Goal: Task Accomplishment & Management: Complete application form

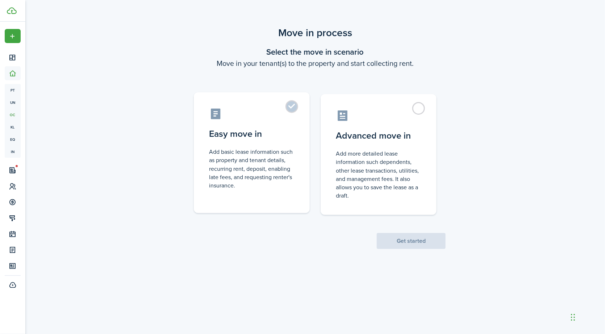
drag, startPoint x: 251, startPoint y: 184, endPoint x: 200, endPoint y: 150, distance: 61.5
click at [201, 147] on label "Easy move in Add basic lease information such as property and tenant details, r…" at bounding box center [252, 152] width 116 height 121
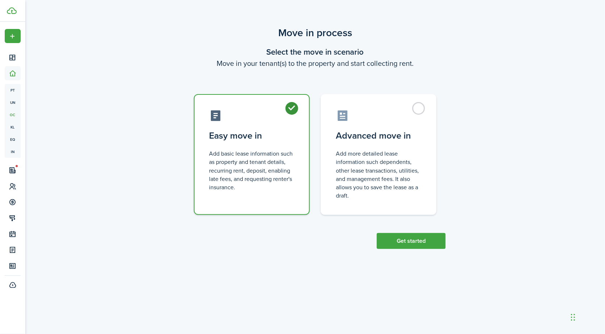
click at [255, 180] on control-radio-card-description "Add basic lease information such as property and tenant details, recurring rent…" at bounding box center [251, 171] width 85 height 42
click at [242, 188] on control-radio-card-description "Add basic lease information such as property and tenant details, recurring rent…" at bounding box center [251, 171] width 85 height 42
drag, startPoint x: 209, startPoint y: 154, endPoint x: 253, endPoint y: 193, distance: 59.3
click at [253, 193] on label "Easy move in Add basic lease information such as property and tenant details, r…" at bounding box center [252, 154] width 116 height 121
copy control-radio-card-description "Add basic lease information such as property and tenant details, recurring rent…"
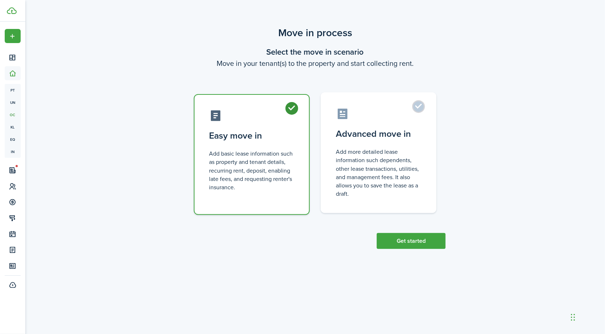
click at [386, 174] on control-radio-card-description "Add more detailed lease information such dependents, other lease transactions, …" at bounding box center [378, 173] width 85 height 50
radio input "false"
radio input "true"
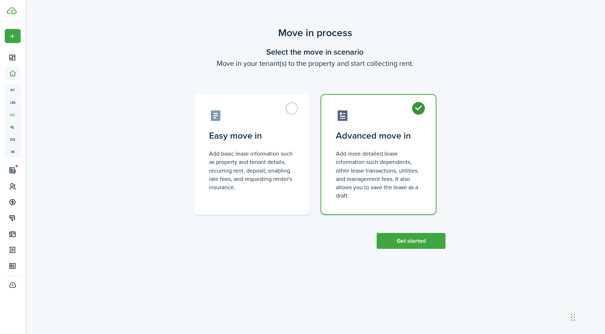
drag, startPoint x: 349, startPoint y: 197, endPoint x: 334, endPoint y: 155, distance: 44.7
click at [334, 155] on label "Advanced move in Add more detailed lease information such dependents, other lea…" at bounding box center [378, 154] width 116 height 121
copy control-radio-card-description "Add more detailed lease information such dependents, other lease transactions, …"
click at [430, 241] on button "Get started" at bounding box center [410, 241] width 69 height 16
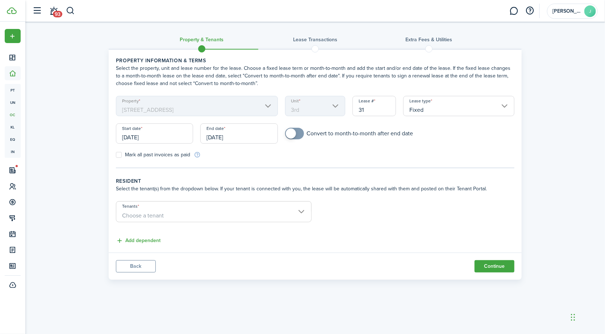
click at [504, 106] on input "Fixed" at bounding box center [458, 106] width 111 height 20
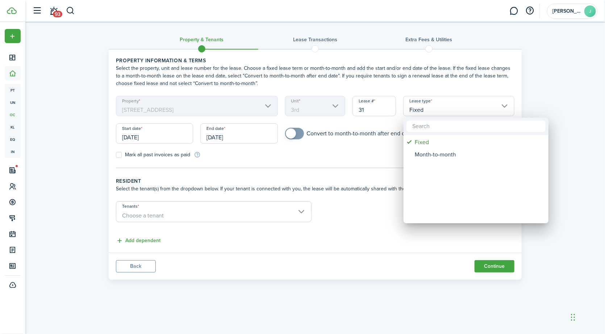
click at [504, 106] on div at bounding box center [302, 167] width 720 height 450
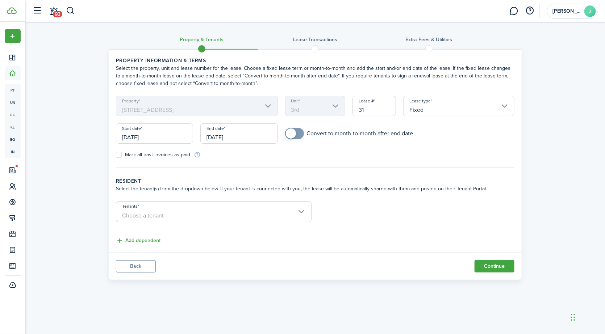
click at [196, 140] on div "Start date [DATE]" at bounding box center [154, 137] width 84 height 28
click at [172, 135] on input "[DATE]" at bounding box center [154, 133] width 77 height 20
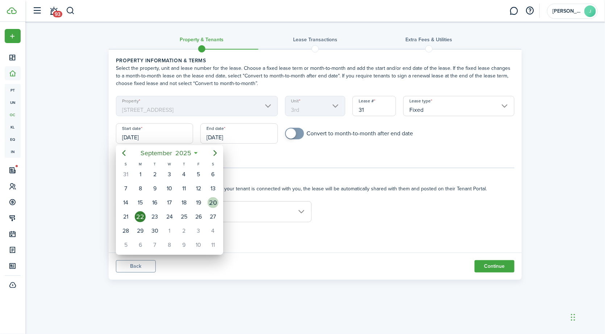
click at [215, 202] on div "20" at bounding box center [212, 202] width 11 height 11
type input "[DATE]"
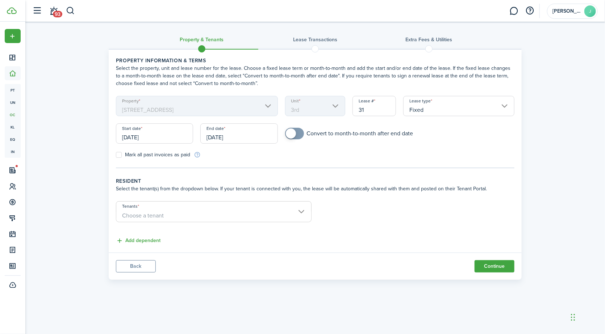
click at [220, 139] on input "[DATE]" at bounding box center [238, 133] width 77 height 20
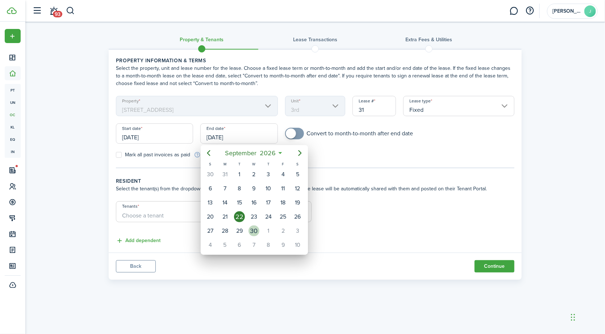
click at [252, 230] on div "30" at bounding box center [253, 231] width 11 height 11
type input "[DATE]"
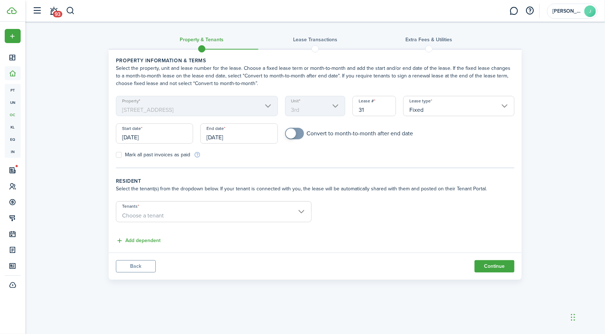
click at [292, 134] on span at bounding box center [291, 134] width 10 height 10
checkbox input "false"
click at [293, 134] on span at bounding box center [298, 134] width 10 height 10
drag, startPoint x: 189, startPoint y: 156, endPoint x: 124, endPoint y: 157, distance: 65.2
click at [124, 157] on label "Mark all past invoices as paid" at bounding box center [153, 155] width 74 height 6
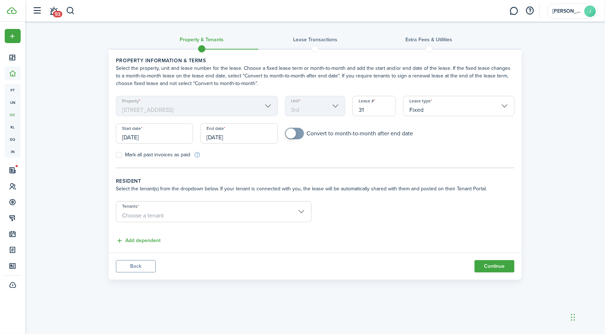
click at [116, 155] on input "Mark all past invoices as paid" at bounding box center [115, 155] width 0 height 0
drag, startPoint x: 131, startPoint y: 156, endPoint x: 181, endPoint y: 159, distance: 50.4
click at [132, 156] on label "Mark all past invoices as paid" at bounding box center [153, 155] width 74 height 6
click at [116, 155] on input "Mark all past invoices as paid" at bounding box center [115, 155] width 0 height 0
checkbox input "false"
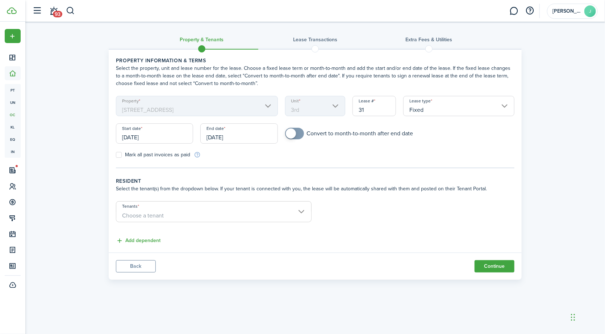
click at [268, 164] on tc-wizard-step "Property information & terms Select the property, unit and lease number for the…" at bounding box center [315, 112] width 398 height 111
click at [300, 208] on input "Tenants" at bounding box center [213, 206] width 195 height 9
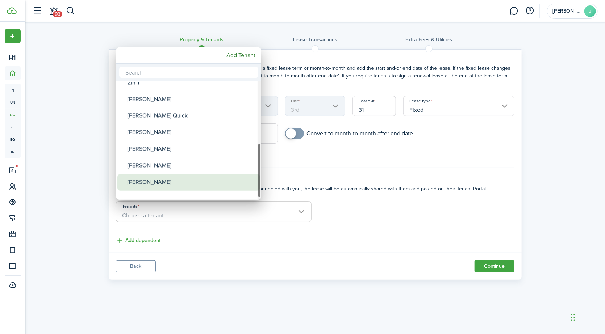
drag, startPoint x: 259, startPoint y: 120, endPoint x: 253, endPoint y: 186, distance: 66.2
click at [253, 186] on mbsc-scrollview-base "Tenant [PERSON_NAME] [PERSON_NAME] [PERSON_NAME] [PERSON_NAME] [PERSON_NAME] [P…" at bounding box center [188, 140] width 145 height 117
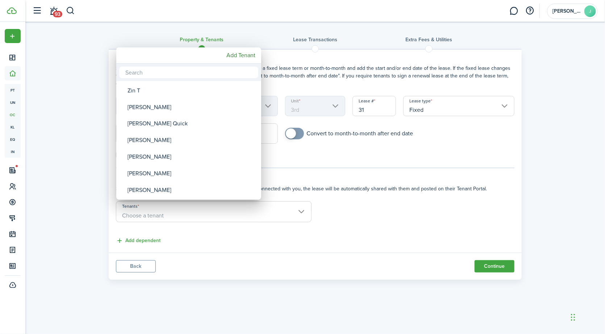
click at [142, 71] on input "text" at bounding box center [188, 73] width 139 height 12
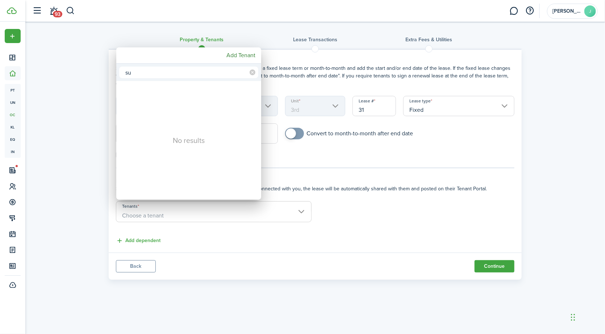
type input "s"
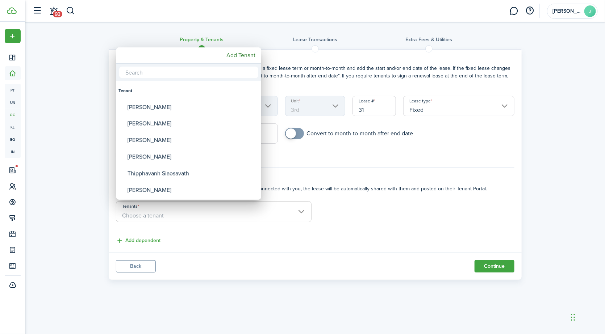
click at [364, 37] on div at bounding box center [302, 167] width 720 height 450
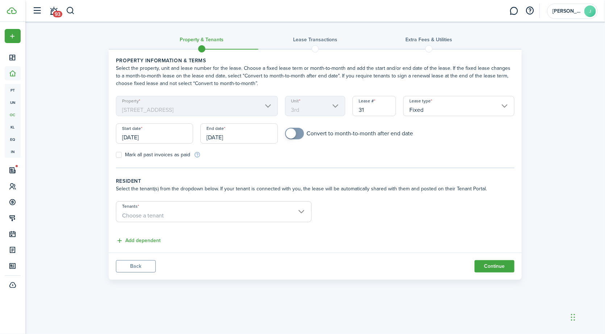
click at [300, 210] on span "Choose a tenant" at bounding box center [213, 216] width 195 height 12
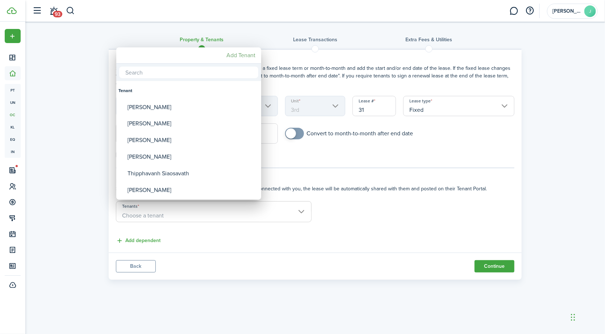
click at [237, 53] on mbsc-button "Add Tenant" at bounding box center [240, 55] width 35 height 13
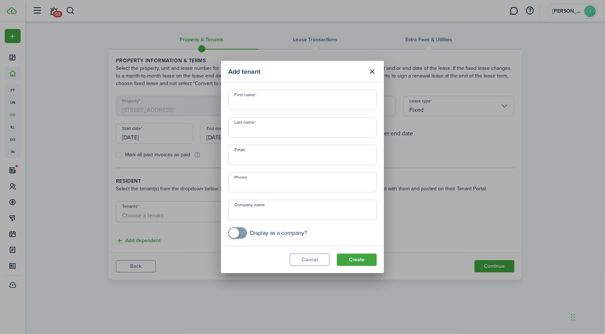
click at [258, 110] on div "First name Last name Email Phone Company name Display as a company?" at bounding box center [302, 164] width 156 height 149
click at [259, 102] on input "First name" at bounding box center [302, 100] width 148 height 20
type input "[PERSON_NAME]"
click at [249, 136] on input "Last name" at bounding box center [302, 127] width 148 height 20
type input "Zushi"
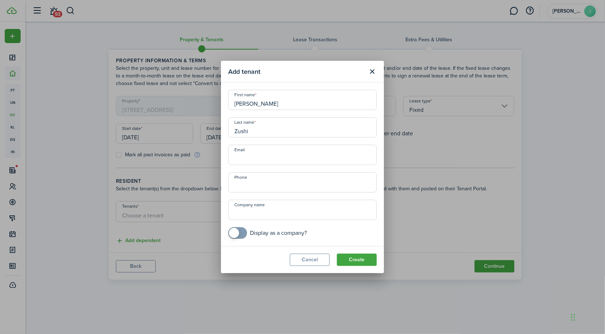
click at [286, 162] on input "Email" at bounding box center [302, 155] width 148 height 20
type input "[EMAIL_ADDRESS][DOMAIN_NAME]"
type input "+1"
click at [258, 185] on input "+1" at bounding box center [302, 182] width 148 height 20
drag, startPoint x: 317, startPoint y: 234, endPoint x: 249, endPoint y: 231, distance: 68.1
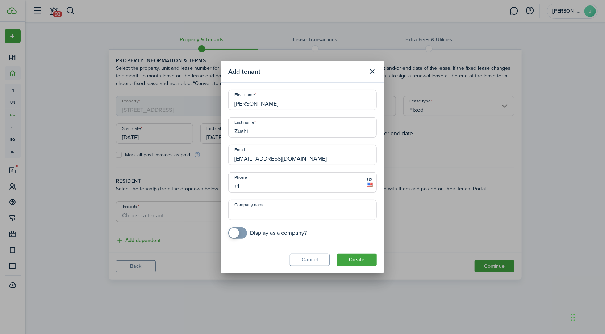
click at [249, 231] on mobiscroll-switch "Display as a company?" at bounding box center [302, 233] width 148 height 12
drag, startPoint x: 249, startPoint y: 231, endPoint x: 351, endPoint y: 236, distance: 101.5
click at [351, 236] on mobiscroll-switch "Display as a company?" at bounding box center [302, 233] width 148 height 12
click at [367, 262] on button "Create" at bounding box center [357, 260] width 40 height 12
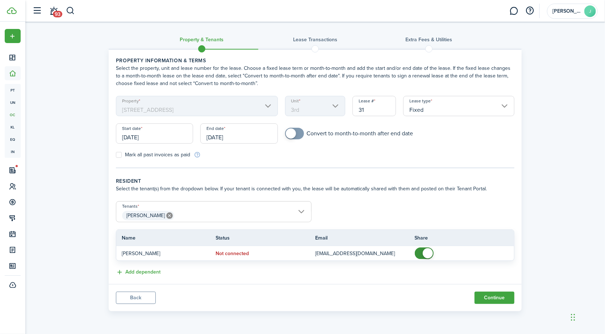
click at [301, 212] on span "[PERSON_NAME]" at bounding box center [213, 216] width 195 height 12
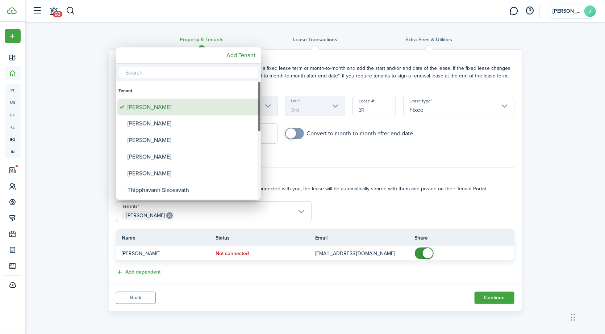
click at [159, 108] on div "[PERSON_NAME]" at bounding box center [191, 107] width 128 height 17
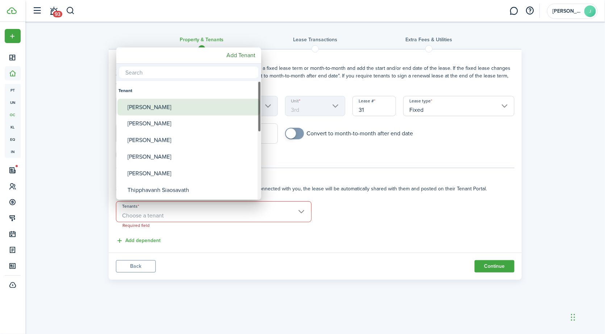
click at [166, 104] on div "[PERSON_NAME]" at bounding box center [191, 107] width 128 height 17
type input "[PERSON_NAME]"
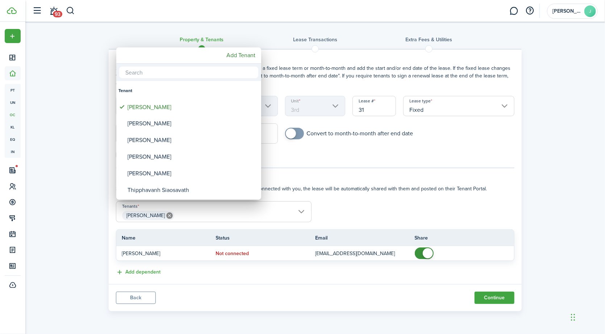
click at [399, 210] on div at bounding box center [302, 167] width 720 height 450
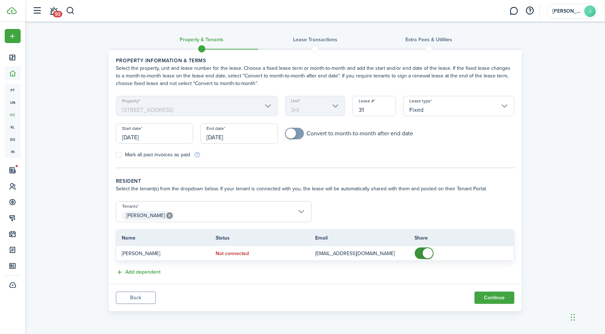
click at [567, 127] on div "Property & Tenants Lease Transactions Extra fees & Utilities Property informati…" at bounding box center [314, 168] width 579 height 293
click at [594, 104] on div "Property & Tenants Lease Transactions Extra fees & Utilities Property informati…" at bounding box center [314, 168] width 579 height 293
drag, startPoint x: 604, startPoint y: 88, endPoint x: 604, endPoint y: 129, distance: 41.3
click at [599, 129] on div "Property & Tenants Lease Transactions Extra fees & Utilities Property informati…" at bounding box center [314, 168] width 579 height 293
click at [599, 123] on div "Property & Tenants Lease Transactions Extra fees & Utilities Property informati…" at bounding box center [314, 168] width 579 height 293
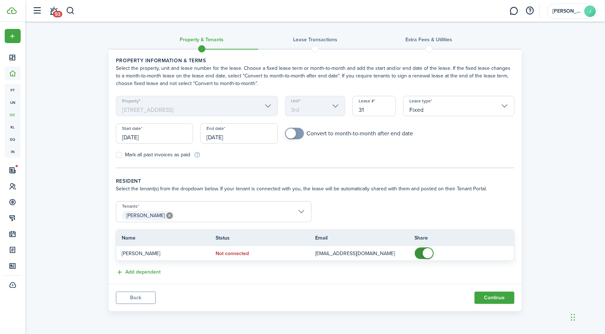
click at [535, 171] on div "Property & Tenants Lease Transactions Extra fees & Utilities Property informati…" at bounding box center [314, 168] width 579 height 293
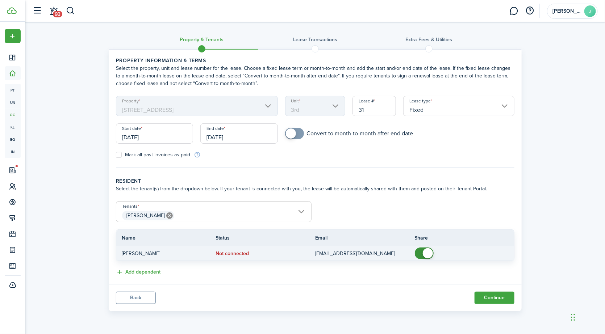
click at [426, 254] on span at bounding box center [427, 253] width 10 height 10
checkbox input "true"
click at [425, 253] on span at bounding box center [423, 254] width 7 height 12
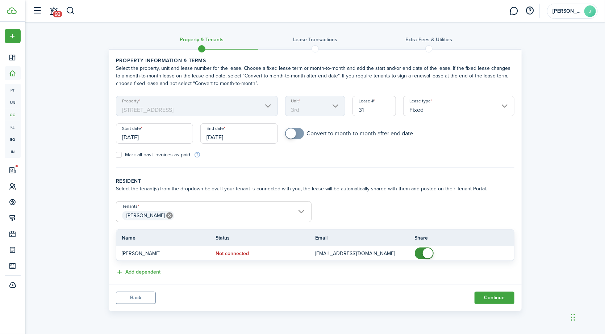
click at [356, 290] on panel-main-footer "Back Continue" at bounding box center [315, 297] width 413 height 27
click at [489, 299] on button "Continue" at bounding box center [494, 298] width 40 height 12
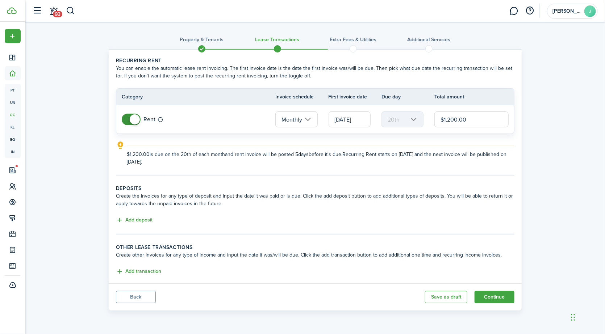
click at [140, 217] on button "Add deposit" at bounding box center [134, 220] width 37 height 8
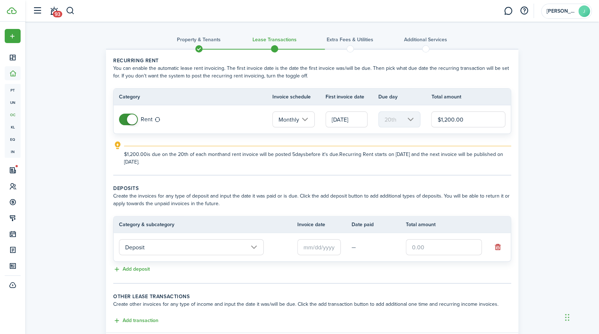
click at [327, 245] on input "text" at bounding box center [319, 247] width 43 height 16
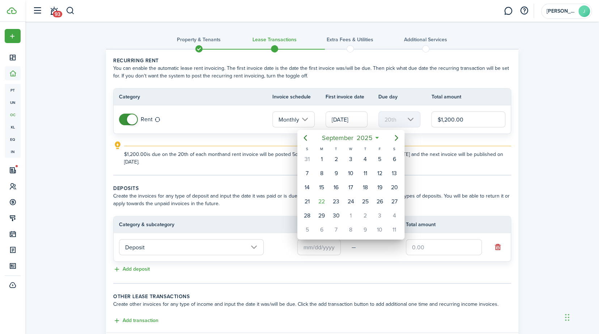
click at [416, 128] on div at bounding box center [299, 167] width 715 height 450
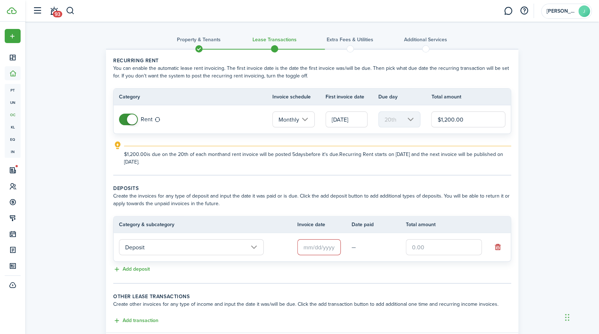
click at [316, 247] on input "text" at bounding box center [319, 247] width 43 height 16
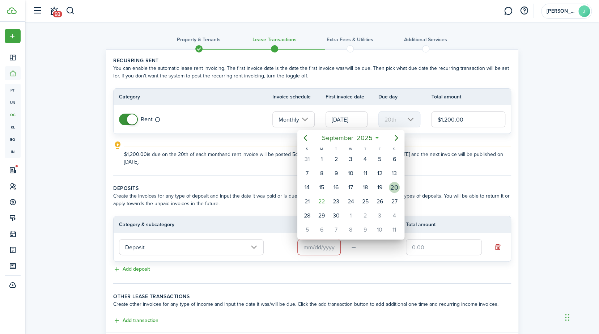
click at [394, 188] on div "20" at bounding box center [394, 187] width 11 height 11
type input "[DATE]"
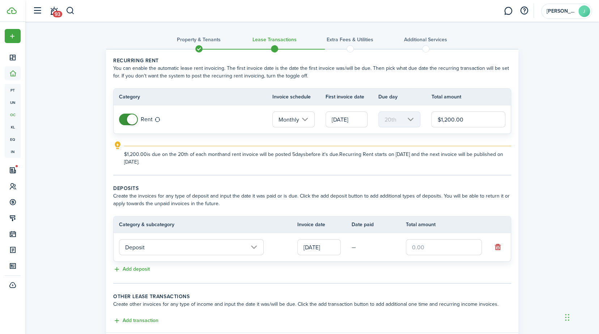
click at [416, 244] on input "text" at bounding box center [444, 247] width 76 height 16
type input "$2,400.00"
click at [448, 279] on tc-wizard-step "Deposits Create the invoices for any type of deposit and input the date it was …" at bounding box center [312, 234] width 398 height 99
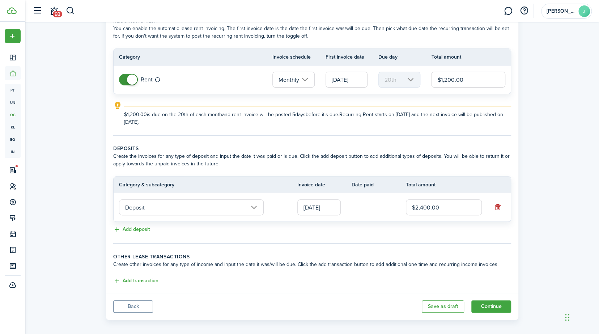
scroll to position [45, 0]
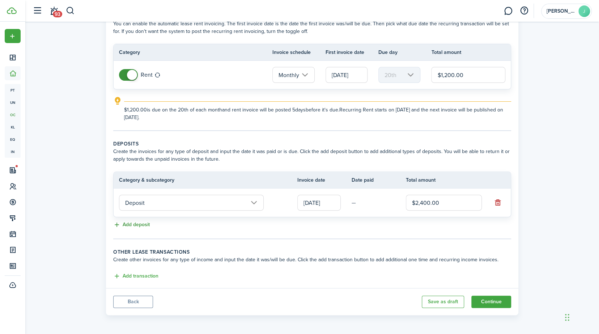
click at [130, 222] on button "Add deposit" at bounding box center [131, 225] width 37 height 8
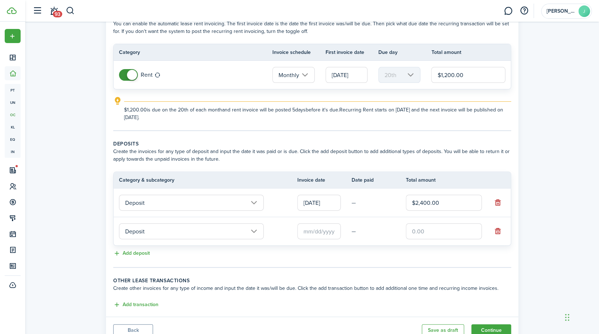
click at [254, 232] on input "Deposit" at bounding box center [191, 231] width 145 height 16
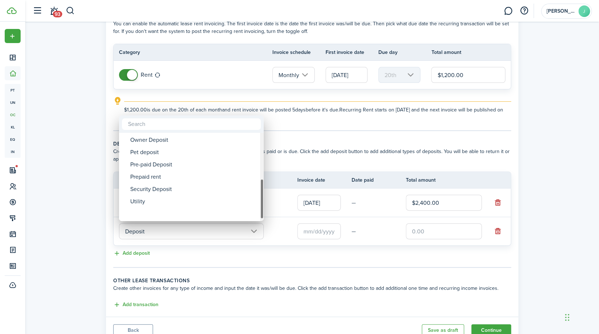
drag, startPoint x: 260, startPoint y: 153, endPoint x: 253, endPoint y: 197, distance: 44.8
click at [253, 207] on mbsc-scrollview-base "Deposit Deposit Cleaning Deposit Deposit Interest Gym & Facility Holding Key La…" at bounding box center [191, 177] width 145 height 87
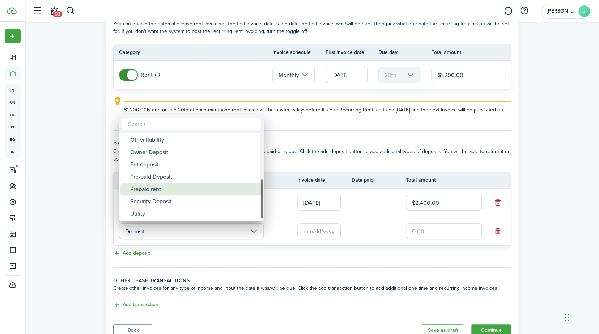
click at [253, 175] on div "Pre-paid Deposit" at bounding box center [194, 177] width 128 height 12
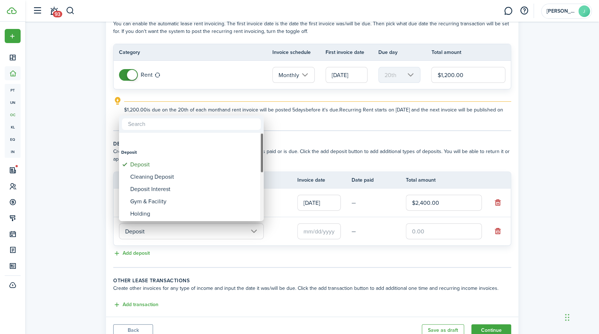
drag, startPoint x: 262, startPoint y: 187, endPoint x: 264, endPoint y: 127, distance: 59.7
click at [264, 127] on div "Deposit Deposit Cleaning Deposit Deposit Interest Gym & Facility Holding Key La…" at bounding box center [299, 167] width 599 height 334
click at [231, 249] on div at bounding box center [299, 167] width 715 height 450
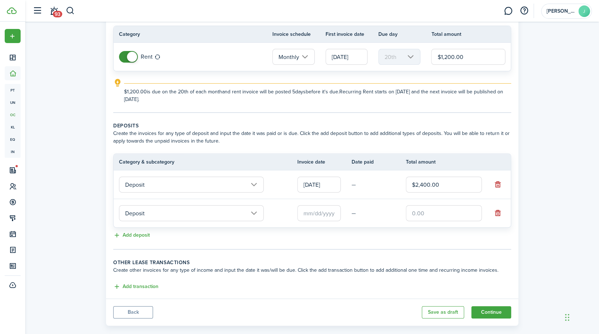
scroll to position [73, 0]
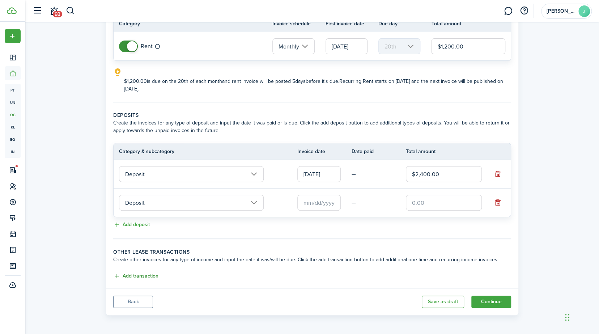
click at [138, 278] on button "Add transaction" at bounding box center [135, 276] width 45 height 8
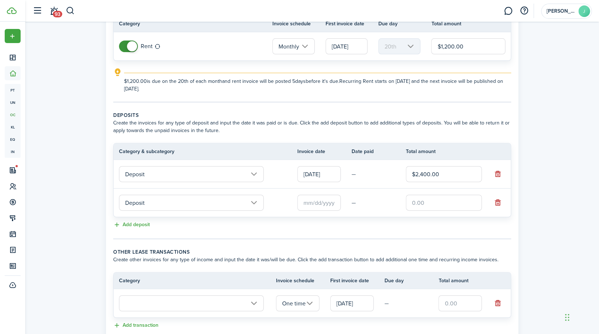
click at [258, 302] on input "text" at bounding box center [191, 303] width 145 height 16
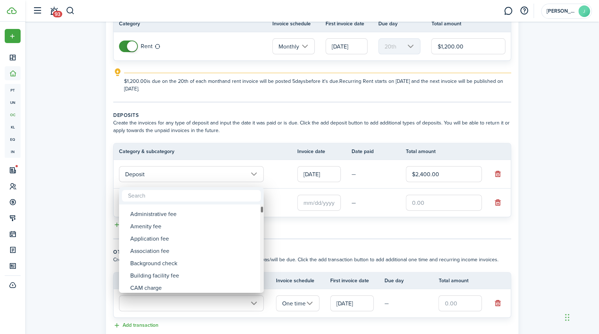
click at [265, 206] on div "Tenant charges & fees Tenant charges & fees Administrative fee Amenity fee Appl…" at bounding box center [299, 167] width 599 height 334
click at [504, 199] on div at bounding box center [299, 167] width 715 height 450
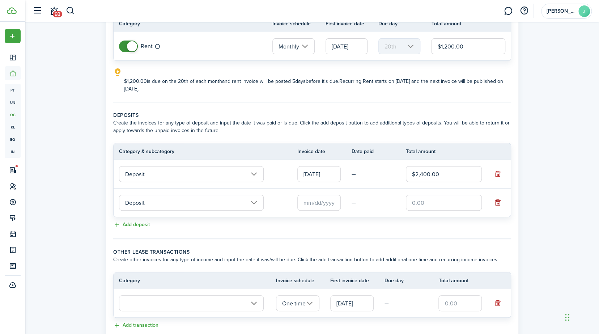
click at [499, 202] on button "button" at bounding box center [498, 203] width 10 height 10
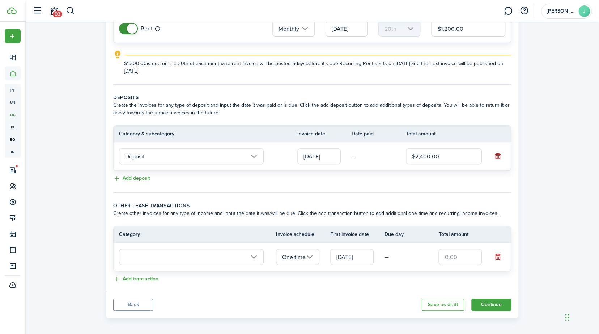
scroll to position [94, 0]
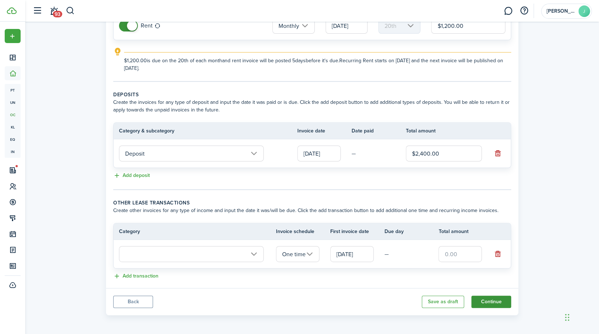
click at [492, 302] on button "Continue" at bounding box center [492, 302] width 40 height 12
click at [440, 302] on button "Save as draft" at bounding box center [443, 302] width 42 height 12
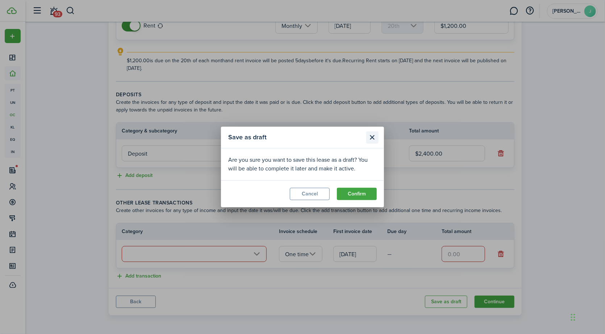
drag, startPoint x: 370, startPoint y: 137, endPoint x: 409, endPoint y: 190, distance: 65.9
click at [371, 137] on button "Close modal" at bounding box center [372, 137] width 12 height 12
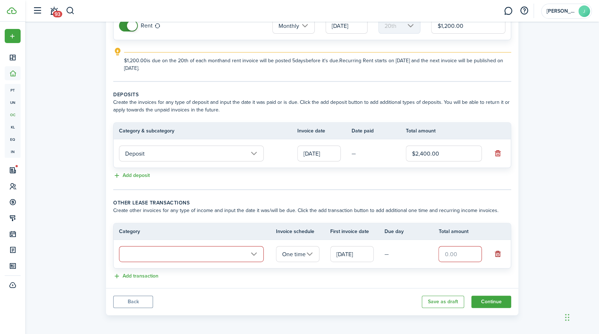
click at [497, 252] on button "button" at bounding box center [498, 254] width 10 height 10
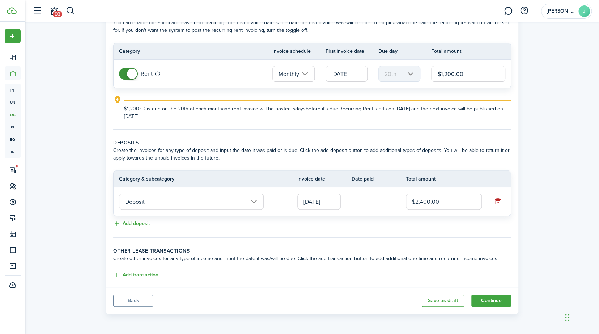
scroll to position [45, 0]
click at [507, 296] on button "Continue" at bounding box center [492, 302] width 40 height 12
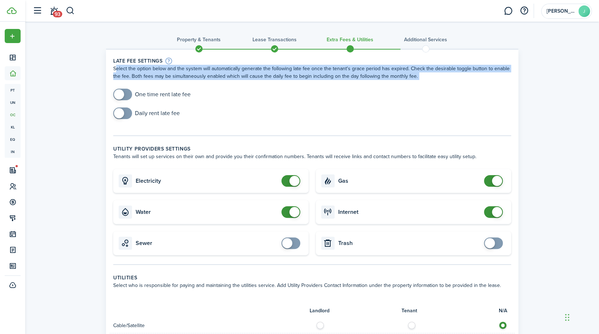
drag, startPoint x: 113, startPoint y: 65, endPoint x: 483, endPoint y: 87, distance: 370.2
click at [485, 87] on lease-classic-late-fee "Late fee settings Select the option below and the system will automatically gen…" at bounding box center [312, 92] width 398 height 70
copy lease-classic-late-fee "Select the option below and the system will automatically generate the followin…"
checkbox input "false"
click at [498, 178] on span at bounding box center [497, 181] width 10 height 10
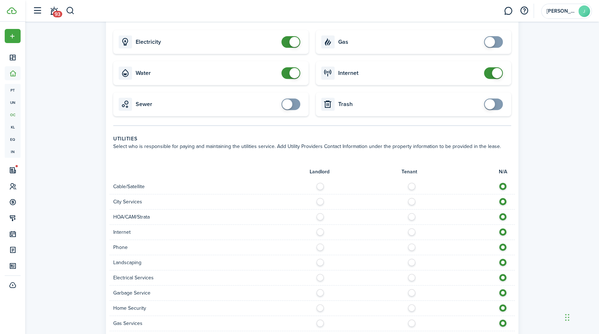
scroll to position [138, 0]
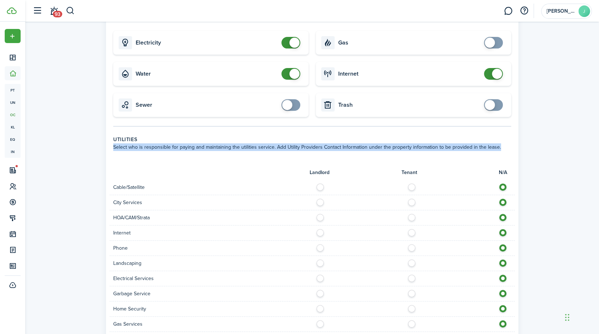
drag, startPoint x: 495, startPoint y: 148, endPoint x: 179, endPoint y: 127, distance: 317.1
click at [178, 131] on panel-main-body "Late fee settings Select the option below and the system will automatically gen…" at bounding box center [312, 178] width 413 height 534
copy wizard-step-header "Select who is responsible for paying and maintaining the utilities service. Add…"
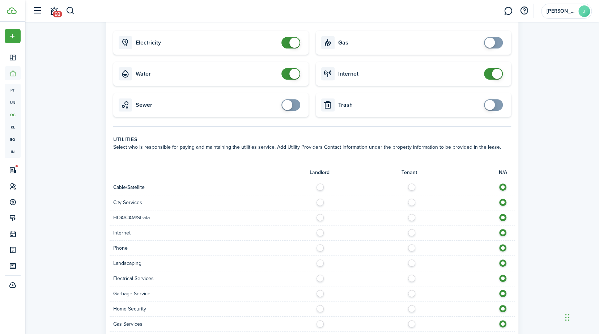
click at [413, 187] on label at bounding box center [414, 186] width 13 height 4
radio input "true"
click at [410, 201] on label at bounding box center [414, 201] width 13 height 4
radio input "true"
click at [408, 217] on label at bounding box center [414, 216] width 13 height 4
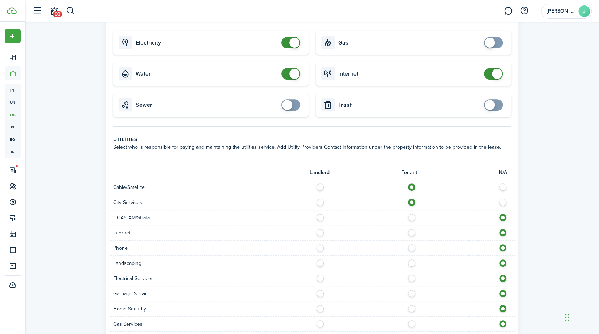
radio input "true"
click at [407, 232] on div at bounding box center [413, 233] width 203 height 8
click at [412, 233] on label at bounding box center [414, 231] width 13 height 4
radio input "true"
click at [415, 246] on label at bounding box center [414, 246] width 13 height 4
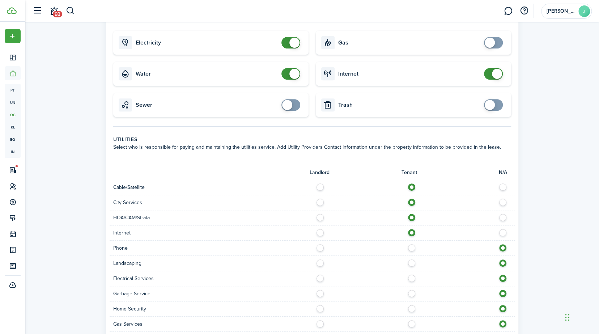
radio input "true"
click at [408, 265] on div at bounding box center [413, 264] width 203 height 8
click at [413, 263] on label at bounding box center [414, 262] width 13 height 4
radio input "true"
click at [409, 277] on label at bounding box center [414, 277] width 13 height 4
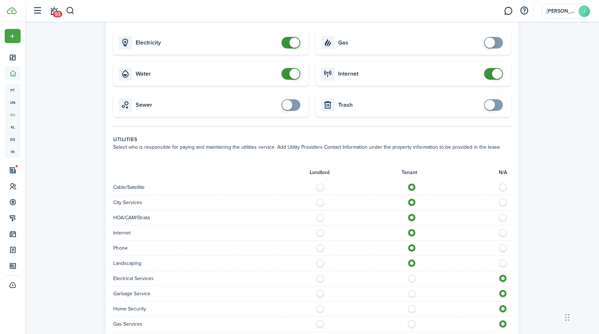
radio input "true"
click at [408, 294] on label at bounding box center [414, 292] width 13 height 4
radio input "true"
click at [413, 308] on label at bounding box center [414, 307] width 13 height 4
radio input "true"
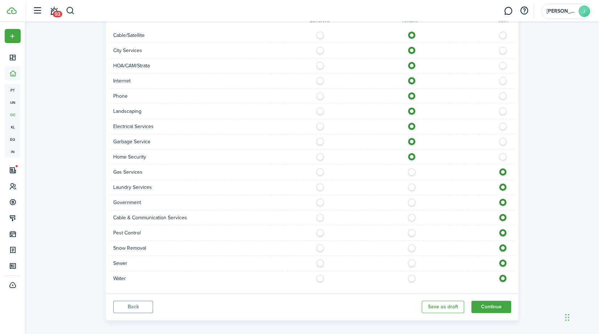
scroll to position [295, 0]
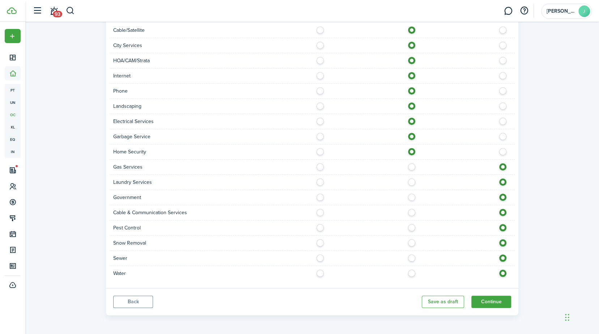
click at [410, 167] on label at bounding box center [414, 165] width 13 height 4
radio input "true"
click at [410, 179] on label at bounding box center [414, 180] width 13 height 4
radio input "true"
click at [408, 196] on label at bounding box center [414, 196] width 13 height 4
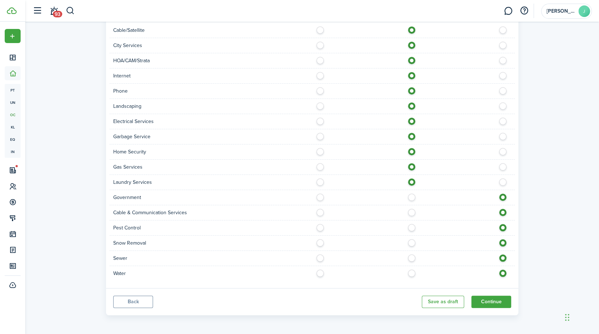
radio input "true"
click at [410, 212] on label at bounding box center [414, 211] width 13 height 4
radio input "true"
drag, startPoint x: 412, startPoint y: 230, endPoint x: 412, endPoint y: 226, distance: 4.0
click at [412, 229] on div at bounding box center [413, 228] width 203 height 8
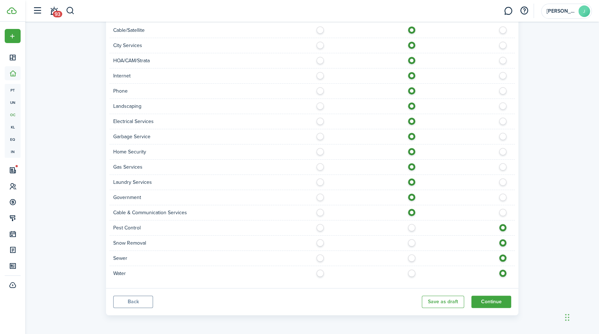
click at [409, 243] on label at bounding box center [414, 241] width 13 height 4
radio input "true"
click at [412, 231] on div "Pest Control" at bounding box center [312, 227] width 405 height 15
click at [410, 258] on label at bounding box center [414, 256] width 13 height 4
radio input "true"
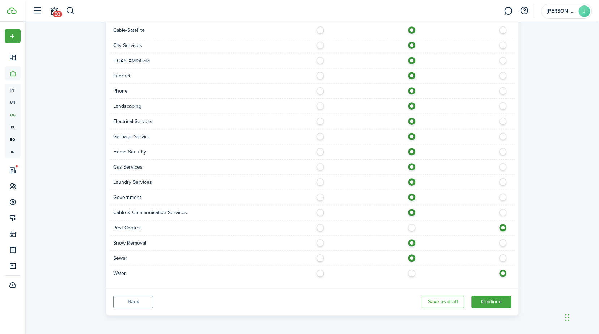
drag, startPoint x: 413, startPoint y: 270, endPoint x: 416, endPoint y: 256, distance: 14.4
click at [413, 270] on label at bounding box center [414, 272] width 13 height 4
radio input "true"
click at [414, 224] on label at bounding box center [414, 226] width 13 height 4
radio input "true"
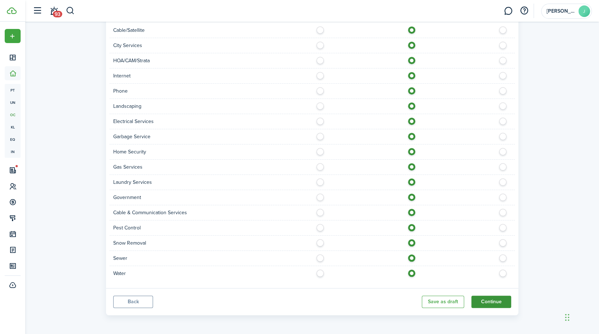
click at [502, 298] on button "Continue" at bounding box center [492, 302] width 40 height 12
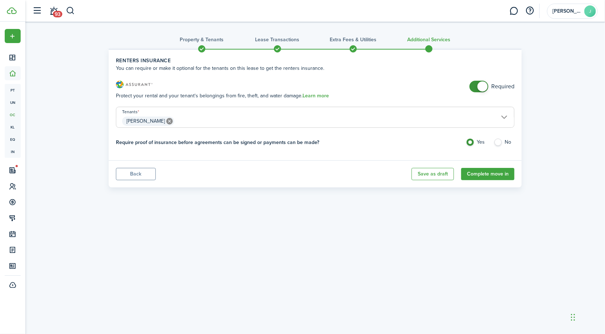
drag, startPoint x: 349, startPoint y: 94, endPoint x: 108, endPoint y: 98, distance: 241.1
click at [108, 98] on div "Property & Tenants Lease Transactions Extra fees & Utilities Additional Service…" at bounding box center [315, 106] width 420 height 162
copy p "Protect your rental and your tenant's belongings from fire, theft, and water da…"
click at [332, 154] on panel-main-body "Renters Insurance You can require or make it optional for the tenants on this l…" at bounding box center [315, 105] width 413 height 111
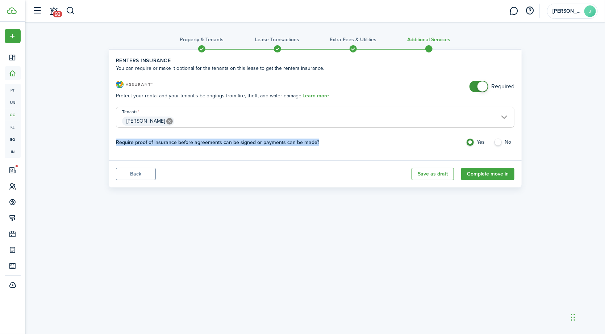
drag, startPoint x: 103, startPoint y: 140, endPoint x: 341, endPoint y: 147, distance: 238.7
click at [342, 147] on div "Property & Tenants Lease Transactions Extra fees & Utilities Additional Service…" at bounding box center [314, 106] width 579 height 169
copy h4 "Require proof of insurance before agreements can be signed or payments can be m…"
click at [508, 177] on button "Complete move in" at bounding box center [487, 174] width 53 height 12
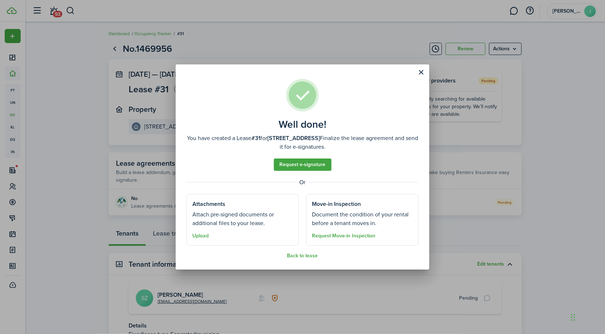
drag, startPoint x: 270, startPoint y: 113, endPoint x: 356, endPoint y: 143, distance: 91.5
click at [356, 143] on assembled-view "Well done! You have created a Lease #31 for [STREET_ADDRESS] Finalize the lease…" at bounding box center [302, 169] width 232 height 180
copy assembled-view "Well done! You have created a Lease #31 for [STREET_ADDRESS] Finalize the lease…"
drag, startPoint x: 255, startPoint y: 224, endPoint x: 173, endPoint y: 202, distance: 84.8
click at [173, 202] on div "Well done! You have created a Lease #31 for [STREET_ADDRESS] Finalize the lease…" at bounding box center [302, 167] width 605 height 334
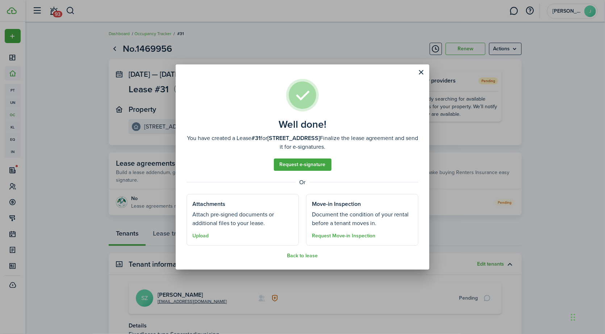
copy well-done-section "Attachments Attach pre-signed documents or additional files to your lease."
click at [323, 213] on well-done-section-description "Document the condition of your rental before a tenant moves in." at bounding box center [362, 218] width 101 height 17
drag, startPoint x: 309, startPoint y: 207, endPoint x: 391, endPoint y: 244, distance: 90.4
click at [391, 244] on well-done-section "Move-in Inspection Document the condition of your rental before a tenant moves …" at bounding box center [362, 220] width 112 height 52
copy well-done-section "Move-in Inspection Document the condition of your rental before a tenant moves …"
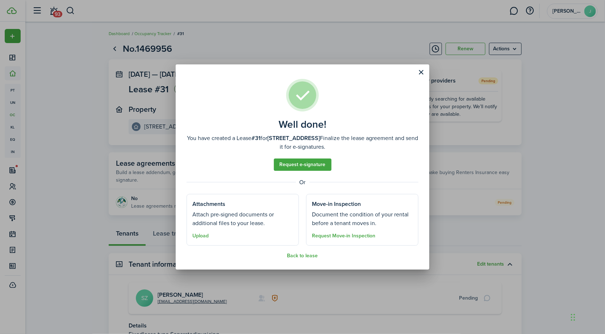
click at [372, 239] on tooltip-wrapper "Request Move-in Inspection" at bounding box center [343, 235] width 63 height 9
click at [290, 161] on link "Request e-signature" at bounding box center [303, 165] width 58 height 12
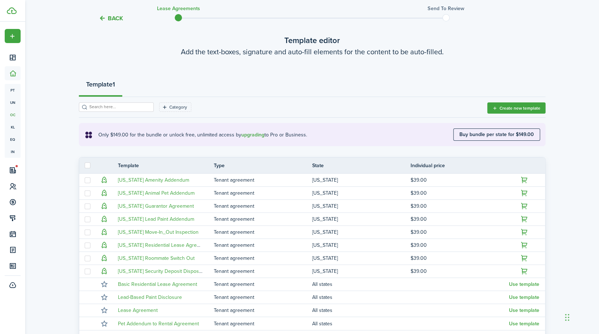
scroll to position [123, 0]
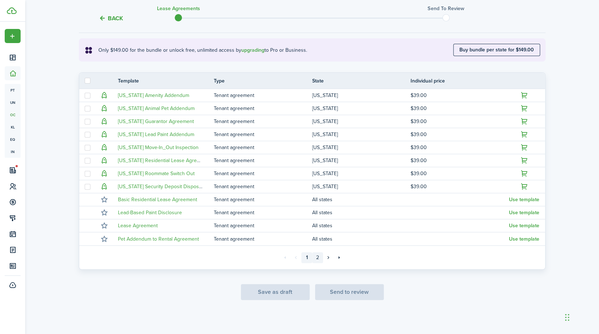
click at [318, 257] on link "2" at bounding box center [317, 257] width 11 height 11
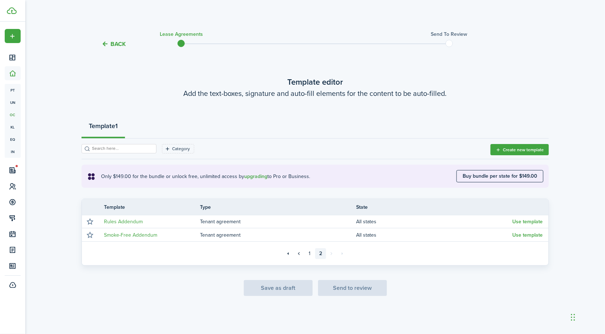
click at [422, 110] on lease-agreement-wizard-select-templates "Template editor Add the text-boxes, signature and auto-fill elements for the co…" at bounding box center [314, 186] width 467 height 220
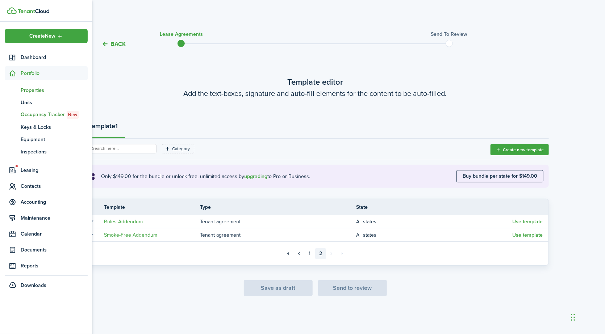
click at [41, 90] on span "Properties" at bounding box center [54, 91] width 67 height 8
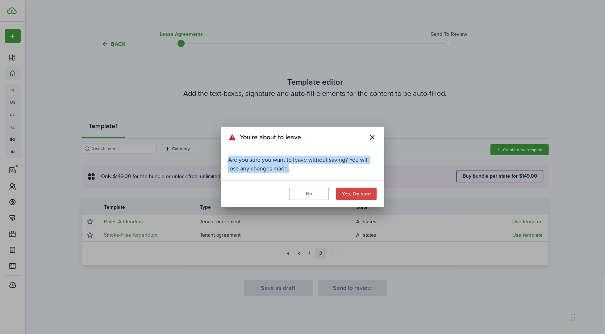
drag, startPoint x: 307, startPoint y: 172, endPoint x: 225, endPoint y: 154, distance: 83.5
click at [225, 154] on modal-body "Are you sure you want to leave without saving? You will lose any changes made." at bounding box center [302, 164] width 163 height 32
copy div "Are you sure you want to leave without saving? You will lose any changes made."
click at [324, 191] on button "No" at bounding box center [309, 194] width 40 height 12
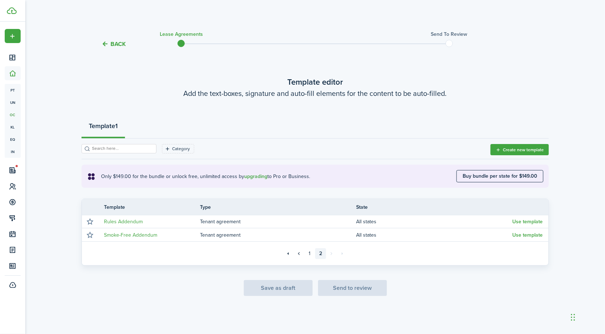
click at [345, 291] on div "Save as draft Send to review" at bounding box center [314, 288] width 467 height 16
drag, startPoint x: 102, startPoint y: 176, endPoint x: 341, endPoint y: 177, distance: 239.6
click at [341, 177] on explanation-description "Only $149.00 for the bundle or unlock free, unlimited access by upgrading to Pr…" at bounding box center [278, 177] width 355 height 8
click at [345, 137] on div "Template 1" at bounding box center [314, 128] width 467 height 22
drag, startPoint x: 291, startPoint y: 85, endPoint x: 491, endPoint y: 94, distance: 200.7
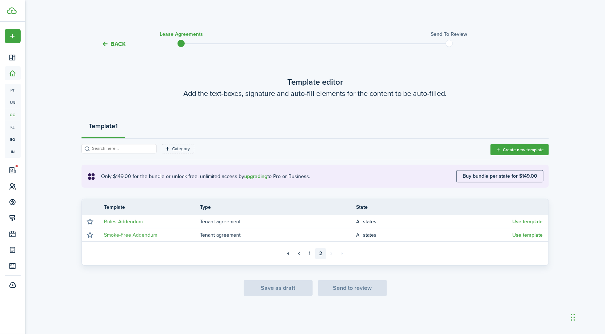
click at [491, 94] on wizard-step-header "Template editor Add the text-boxes, signature and auto-fill elements for the co…" at bounding box center [314, 87] width 467 height 23
click at [397, 101] on lease-agreement-wizard-select-templates "Template editor Add the text-boxes, signature and auto-fill elements for the co…" at bounding box center [314, 186] width 467 height 220
drag, startPoint x: 455, startPoint y: 95, endPoint x: 152, endPoint y: 76, distance: 303.3
click at [152, 76] on wizard-step-header "Template editor Add the text-boxes, signature and auto-fill elements for the co…" at bounding box center [314, 87] width 467 height 23
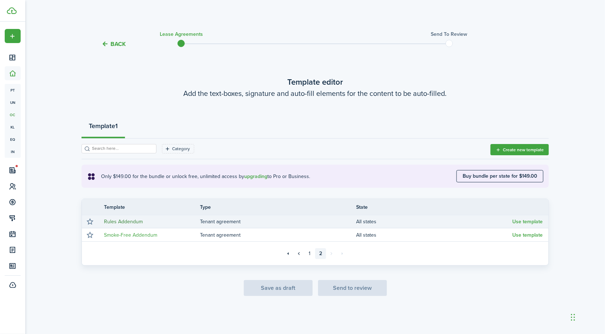
click at [126, 223] on link "Rules Addendum" at bounding box center [123, 222] width 39 height 8
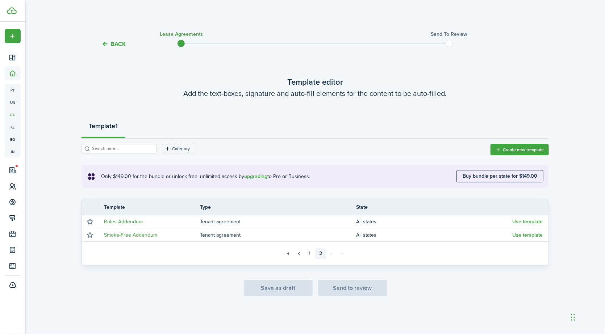
click at [281, 147] on div "Category" at bounding box center [285, 151] width 409 height 15
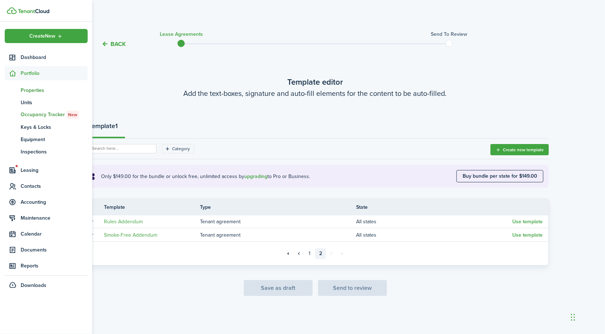
click at [40, 88] on span "Properties" at bounding box center [54, 91] width 67 height 8
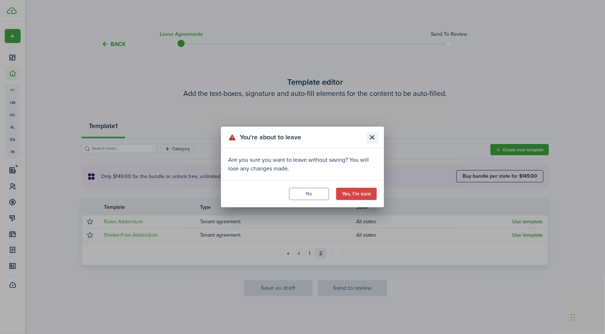
click at [366, 137] on button "Close modal" at bounding box center [372, 137] width 12 height 12
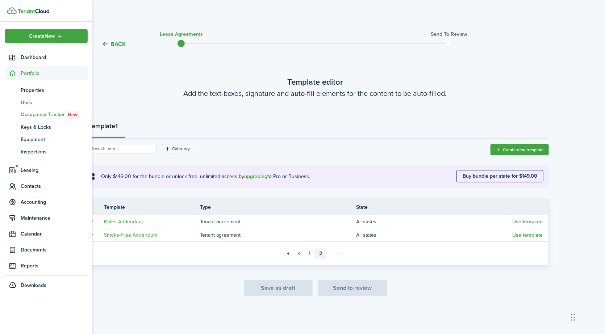
click at [35, 103] on span "Units" at bounding box center [54, 103] width 67 height 8
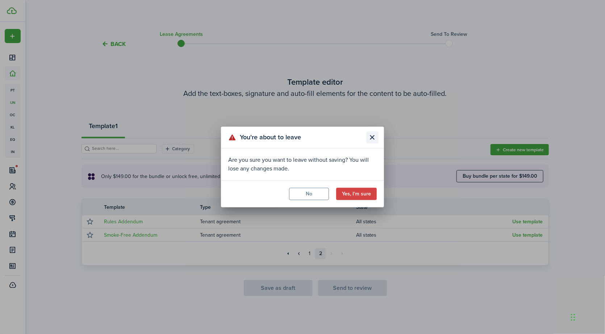
click at [371, 134] on button "Close modal" at bounding box center [372, 137] width 12 height 12
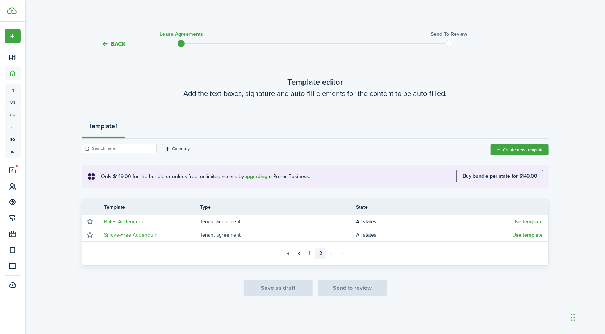
click at [432, 310] on tc-wizard-step "Template editor Add the text-boxes, signature and auto-fill elements for the co…" at bounding box center [314, 186] width 467 height 256
click at [359, 289] on div "Save as draft Send to review" at bounding box center [314, 288] width 467 height 16
click at [118, 45] on button "Back" at bounding box center [113, 44] width 24 height 8
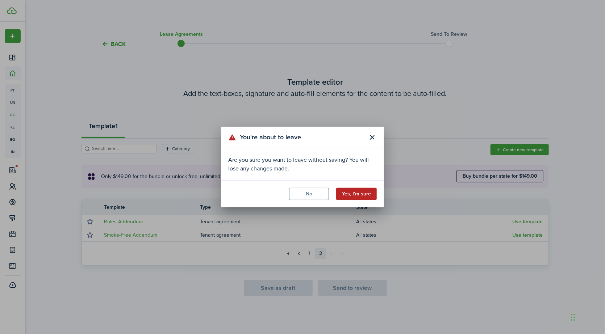
click at [355, 192] on button "Yes, I'm sure" at bounding box center [356, 194] width 41 height 12
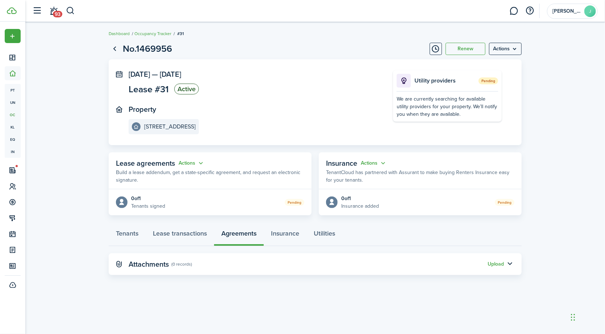
click at [340, 119] on panel-main-section "Property [STREET_ADDRESS]" at bounding box center [250, 119] width 243 height 29
click at [151, 69] on panel-main-body "[DATE] — [DATE] Lease #31 Active Property [STREET_ADDRESS] 3rd Utility provider…" at bounding box center [315, 102] width 413 height 86
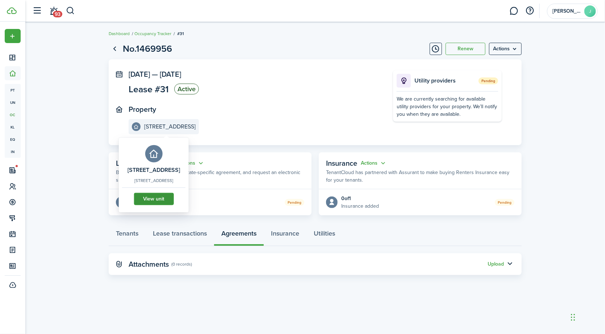
click at [160, 200] on link "View unit" at bounding box center [154, 199] width 40 height 12
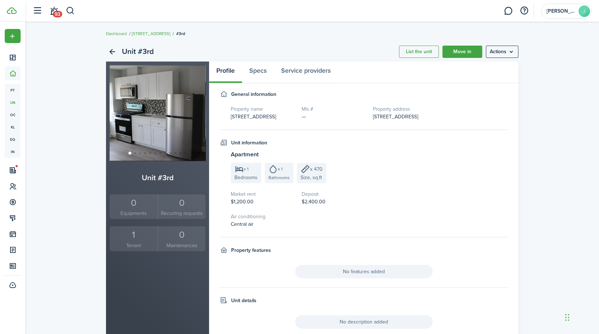
click at [130, 235] on div "1" at bounding box center [133, 235] width 45 height 14
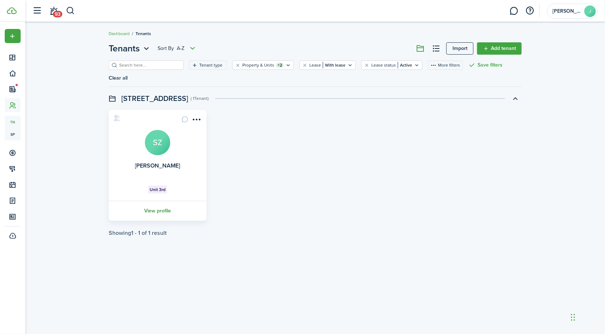
click at [167, 201] on link "View profile" at bounding box center [158, 211] width 100 height 20
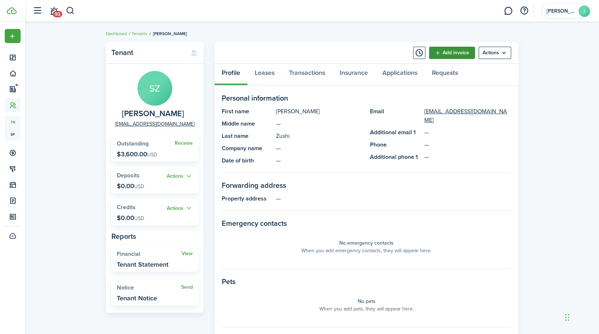
click at [450, 47] on link "Add invoice" at bounding box center [452, 53] width 46 height 12
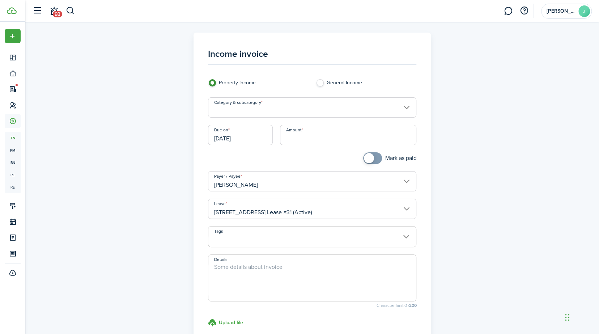
click at [259, 102] on input "Category & subcategory" at bounding box center [312, 107] width 209 height 20
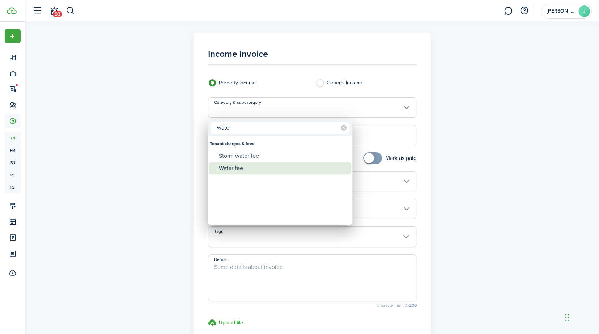
type input "water"
click at [239, 169] on div "Water fee" at bounding box center [283, 168] width 128 height 12
type input "Tenant charges & fees / Water fee"
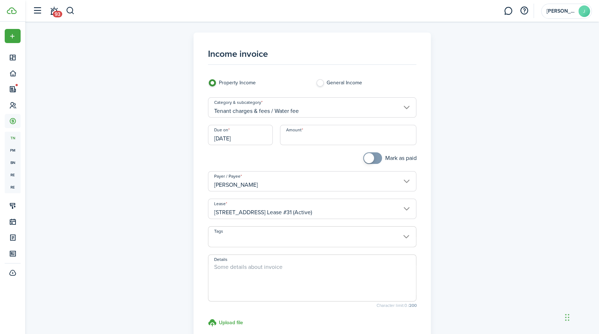
click at [251, 138] on input "[DATE]" at bounding box center [240, 135] width 65 height 20
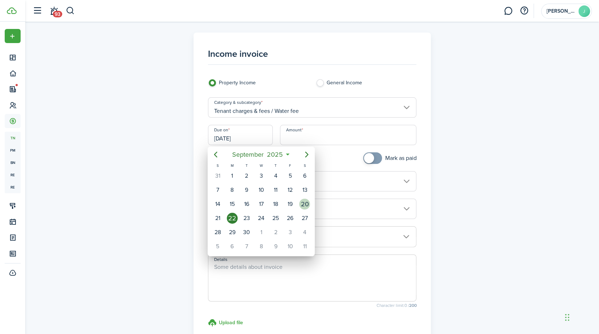
click at [305, 205] on div "20" at bounding box center [304, 204] width 11 height 11
type input "[DATE]"
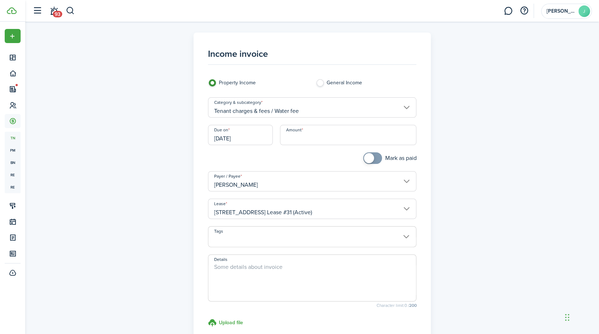
click at [316, 139] on input "Amount" at bounding box center [348, 135] width 137 height 20
click at [52, 333] on div "Income invoice Property Income General Income Category & subcategory Tenant cha…" at bounding box center [312, 213] width 574 height 382
click at [299, 138] on input "Amount" at bounding box center [348, 135] width 137 height 20
type input "$13.00"
click at [227, 267] on textarea "Details" at bounding box center [313, 280] width 208 height 35
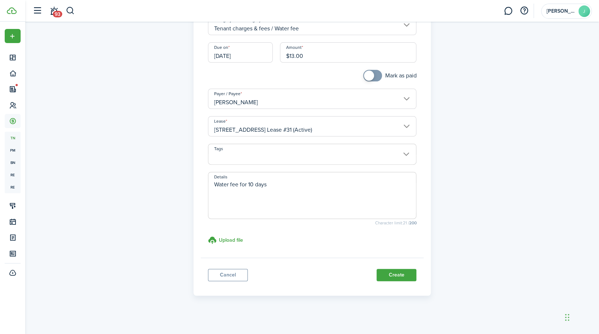
scroll to position [86, 0]
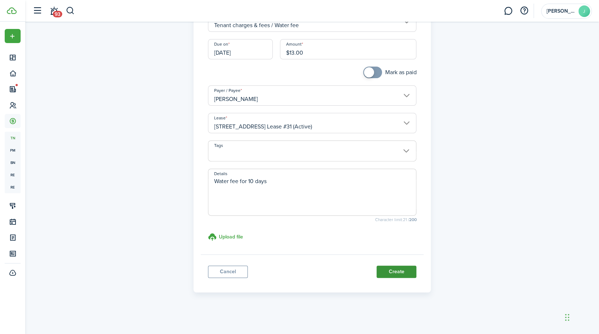
type textarea "Water fee for 10 days"
click at [410, 273] on button "Create" at bounding box center [397, 272] width 40 height 12
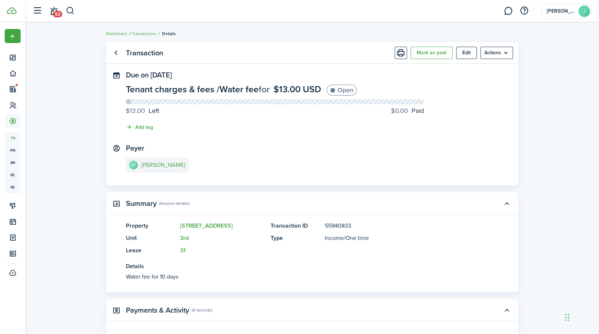
click at [175, 165] on e-details-info-title "[PERSON_NAME]" at bounding box center [164, 165] width 44 height 7
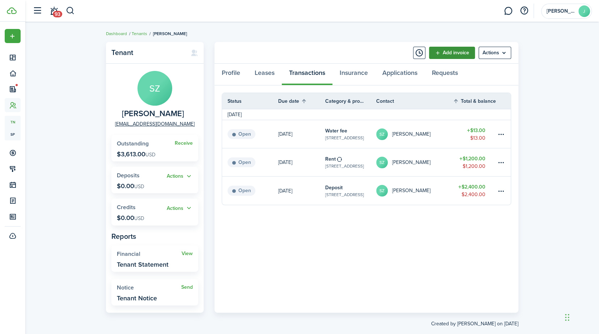
click at [470, 51] on link "Add invoice" at bounding box center [452, 53] width 46 height 12
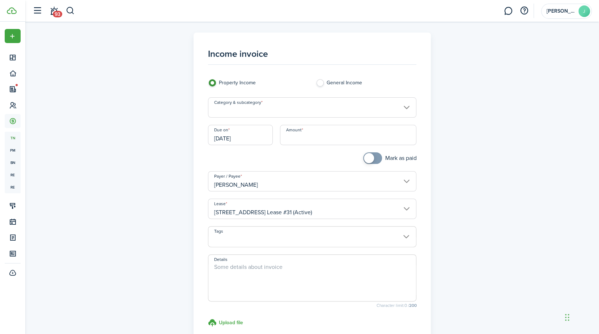
click at [297, 134] on input "Amount" at bounding box center [348, 135] width 137 height 20
click at [275, 106] on input "Category & subcategory" at bounding box center [312, 107] width 209 height 20
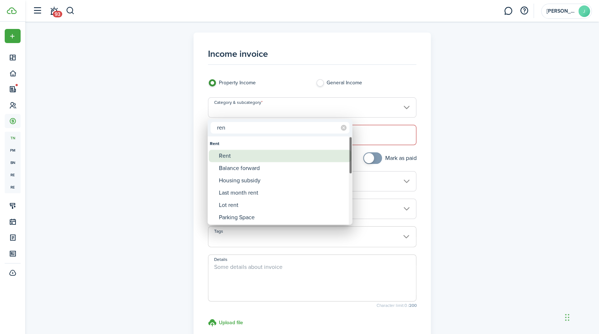
type input "ren"
click at [251, 159] on div "Rent" at bounding box center [283, 156] width 128 height 12
type input "Rent"
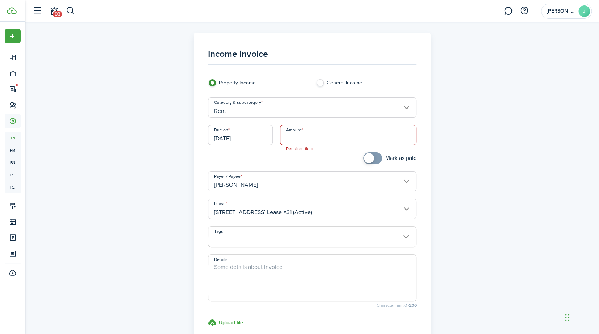
click at [308, 137] on input "Amount" at bounding box center [348, 135] width 137 height 20
type input "$400.00"
click at [228, 271] on textarea "Details" at bounding box center [313, 280] width 208 height 35
type textarea "E"
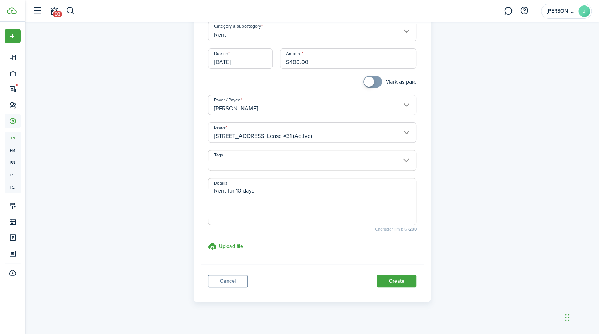
scroll to position [80, 0]
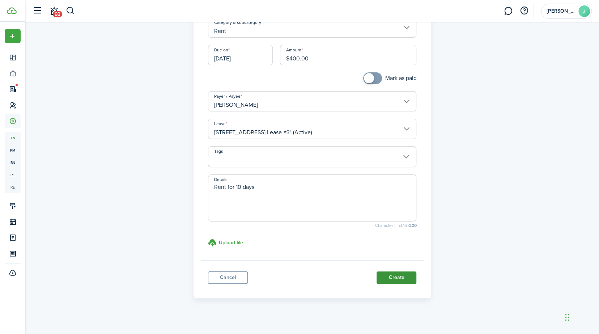
type textarea "Rent for 10 days"
click at [393, 281] on button "Create" at bounding box center [397, 277] width 40 height 12
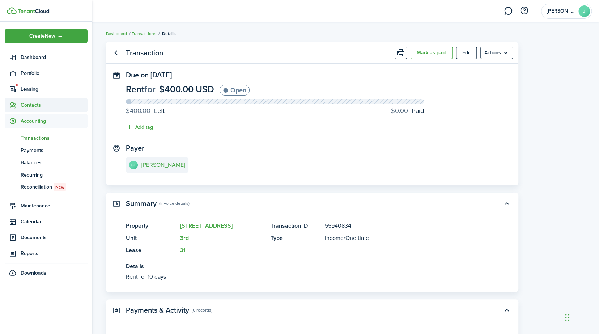
click at [31, 102] on span "Contacts" at bounding box center [54, 105] width 67 height 8
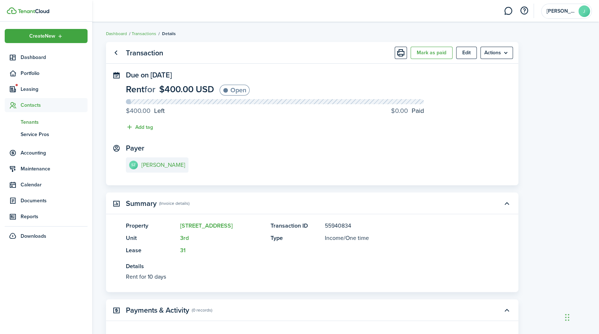
click at [31, 123] on span "Tenants" at bounding box center [54, 122] width 67 height 8
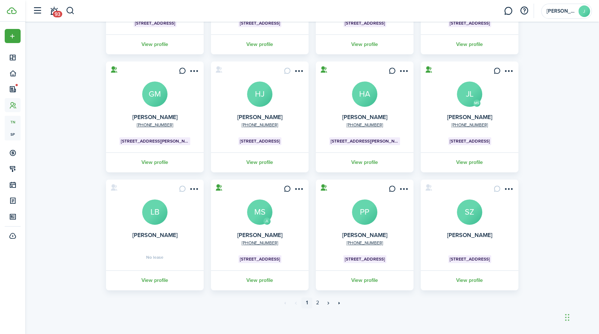
scroll to position [139, 0]
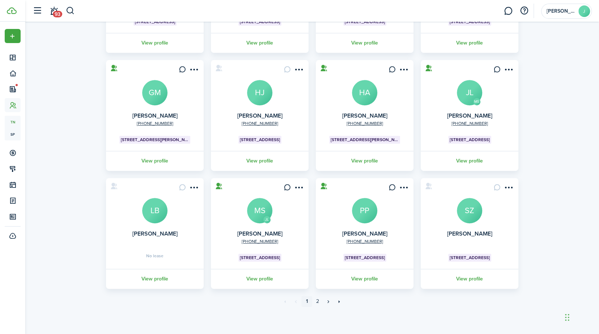
click at [484, 186] on card "[PERSON_NAME] SZ [STREET_ADDRESS] View profile" at bounding box center [470, 233] width 98 height 111
click at [474, 213] on avatar-text "SZ" at bounding box center [469, 210] width 25 height 25
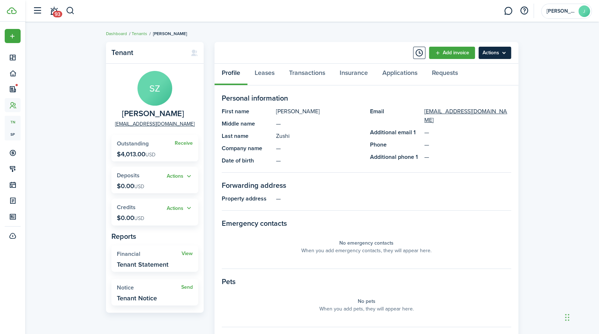
click at [504, 50] on menu-btn "Actions" at bounding box center [495, 53] width 33 height 12
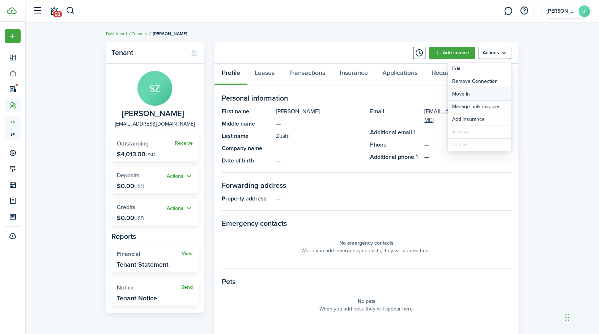
click at [466, 91] on link "Move in" at bounding box center [479, 94] width 63 height 12
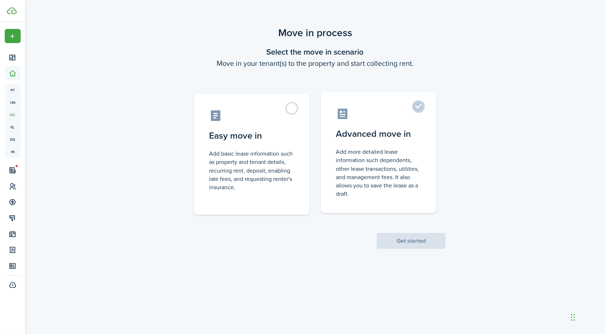
click at [421, 101] on label "Advanced move in Add more detailed lease information such dependents, other lea…" at bounding box center [378, 152] width 116 height 121
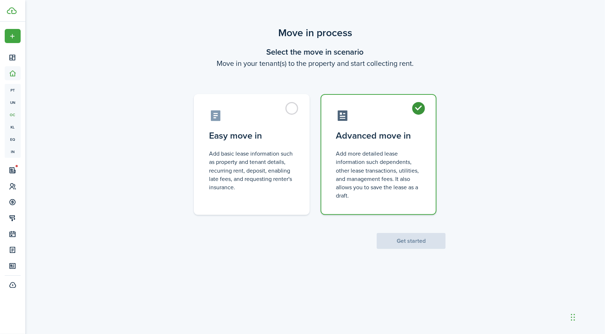
radio input "true"
click at [420, 244] on button "Get started" at bounding box center [410, 241] width 69 height 16
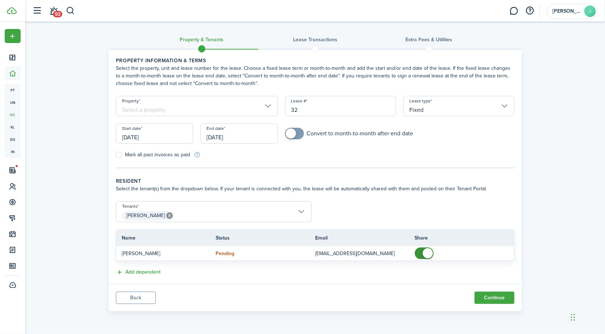
click at [136, 297] on button "Back" at bounding box center [136, 298] width 40 height 12
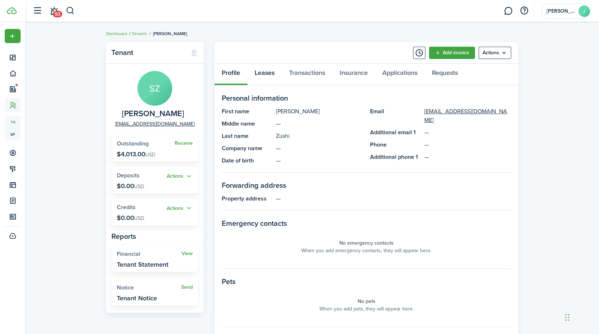
click at [266, 71] on link "Leases" at bounding box center [265, 75] width 34 height 22
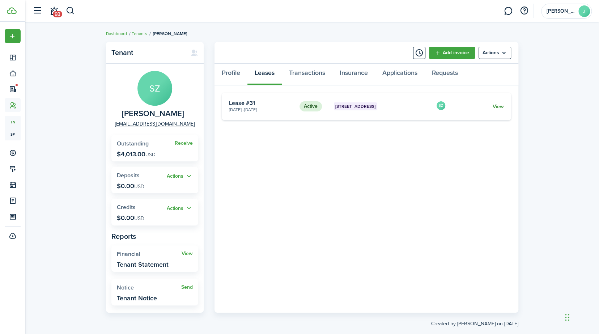
click at [502, 108] on link "View" at bounding box center [498, 107] width 11 height 8
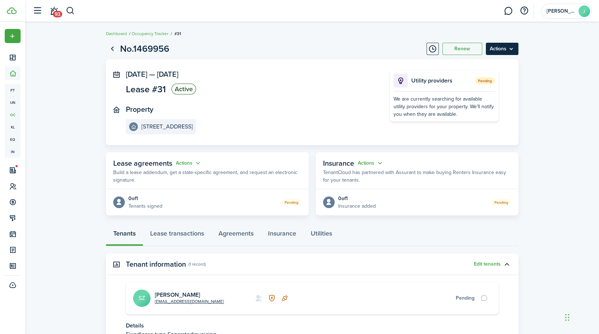
click at [518, 50] on menu-btn "Actions" at bounding box center [502, 49] width 33 height 12
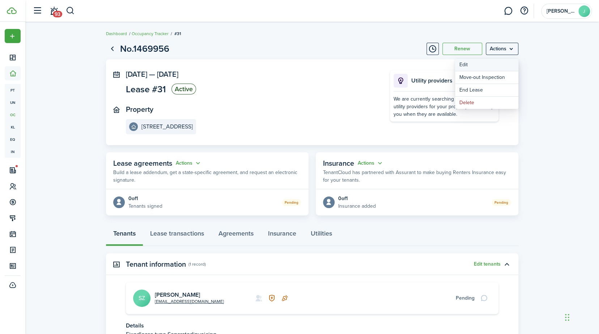
click at [495, 61] on button "Edit" at bounding box center [486, 65] width 63 height 12
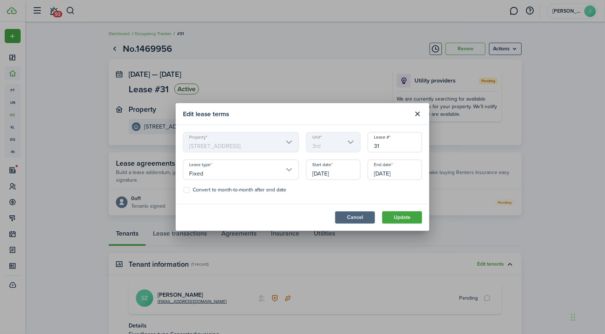
click at [370, 220] on button "Cancel" at bounding box center [355, 217] width 40 height 12
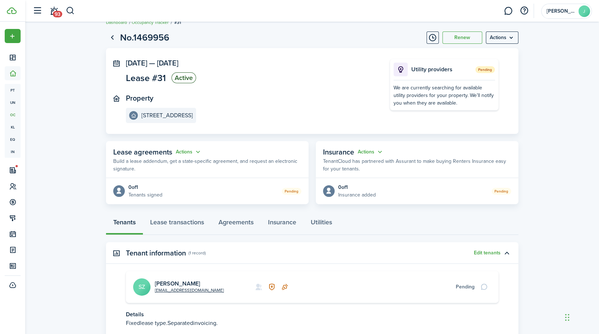
scroll to position [10, 0]
click at [530, 31] on lease-view "No.1469956 Renew Actions [DATE] — [DATE] Lease #31 Active Property [STREET_ADDR…" at bounding box center [312, 200] width 574 height 344
click at [511, 38] on menu-btn "Actions" at bounding box center [502, 38] width 33 height 12
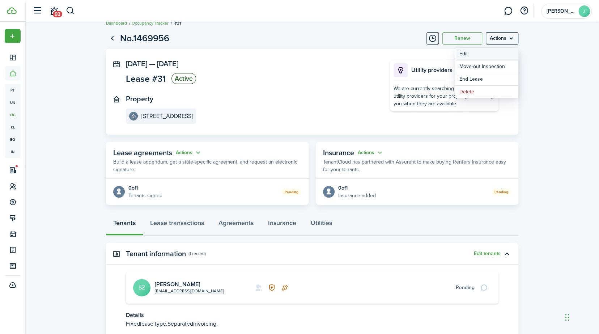
click at [464, 50] on button "Edit" at bounding box center [486, 54] width 63 height 12
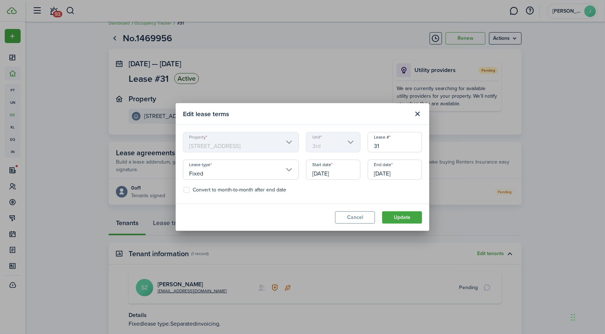
click at [289, 167] on input "Fixed" at bounding box center [241, 170] width 116 height 20
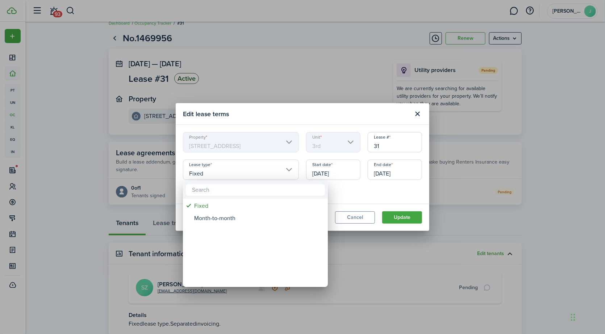
click at [289, 167] on div at bounding box center [302, 167] width 720 height 450
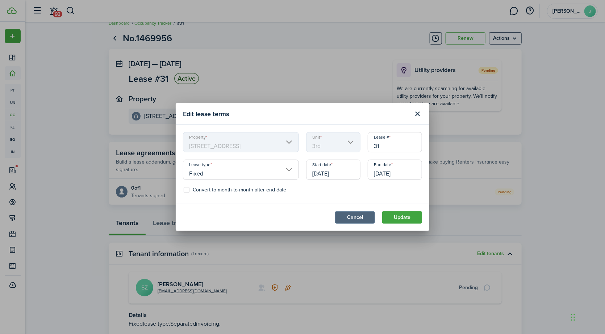
click at [369, 215] on button "Cancel" at bounding box center [355, 217] width 40 height 12
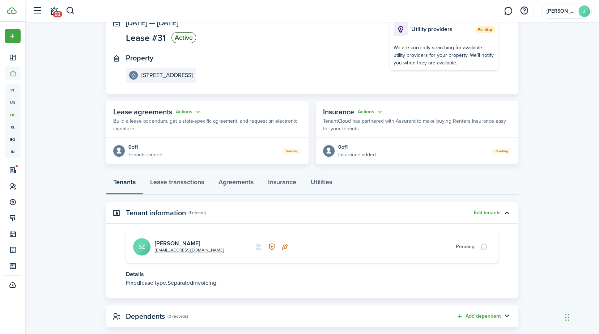
scroll to position [64, 0]
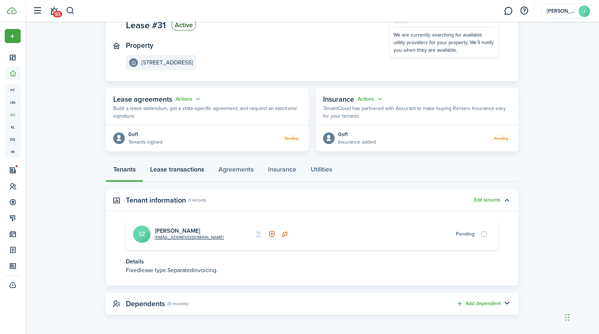
click at [167, 168] on link "Lease transactions" at bounding box center [177, 171] width 68 height 22
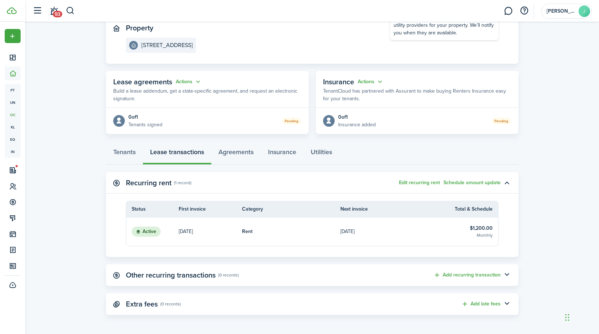
scroll to position [82, 0]
click at [510, 274] on button "button" at bounding box center [507, 275] width 12 height 12
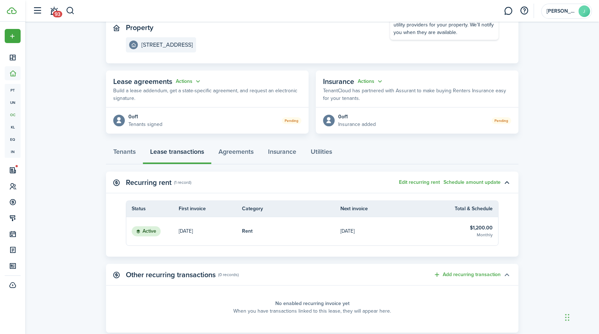
click at [509, 274] on button "button" at bounding box center [507, 275] width 12 height 12
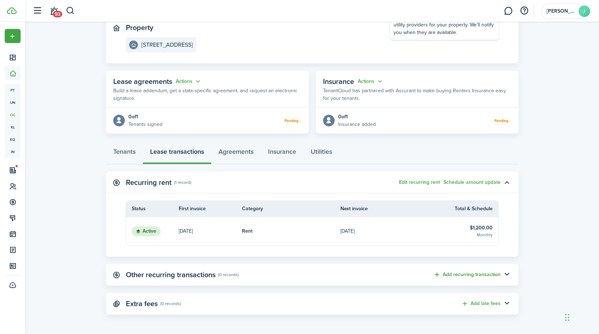
click at [449, 274] on button "Add recurring transaction" at bounding box center [467, 275] width 67 height 8
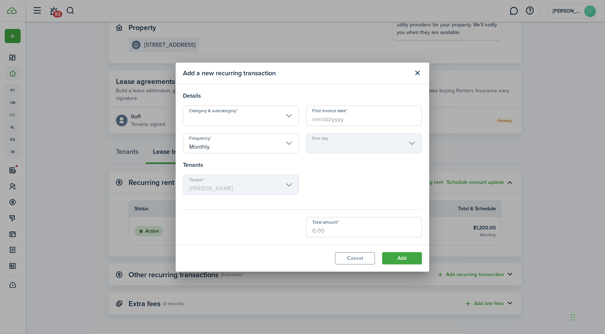
click at [292, 118] on input "Category & subcategory" at bounding box center [241, 116] width 116 height 20
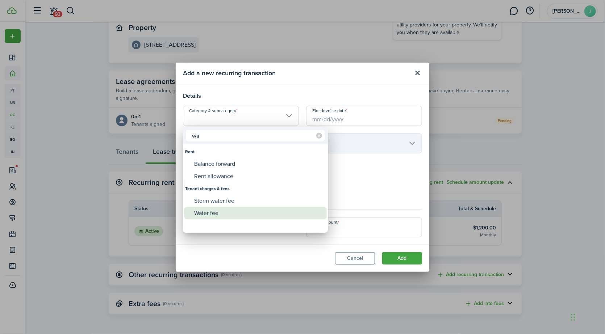
type input "wa"
click at [212, 216] on div "Water fee" at bounding box center [258, 213] width 128 height 12
type input "Tenant charges & fees / Water fee"
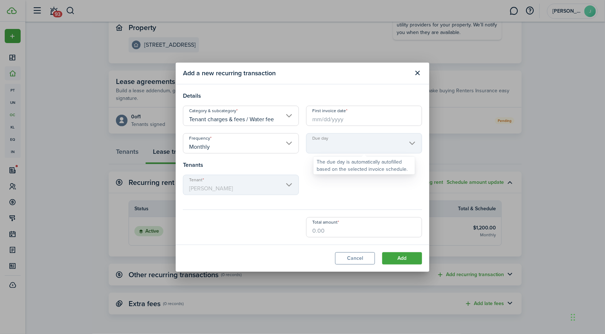
click at [367, 140] on mbsc-scroller "Due day" at bounding box center [364, 143] width 116 height 20
click at [387, 117] on input "First invoice date" at bounding box center [364, 116] width 116 height 20
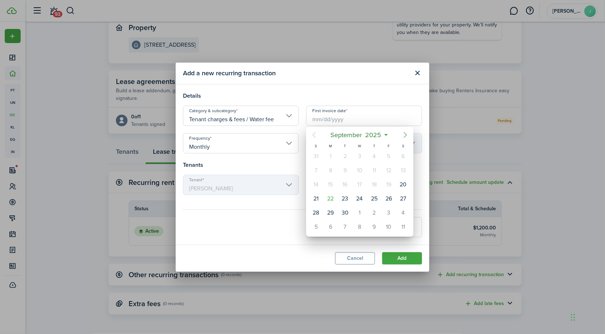
click at [408, 138] on icon "Next page" at bounding box center [405, 135] width 9 height 9
click at [356, 155] on div "1" at bounding box center [359, 156] width 11 height 11
type input "[DATE]"
type input "1st"
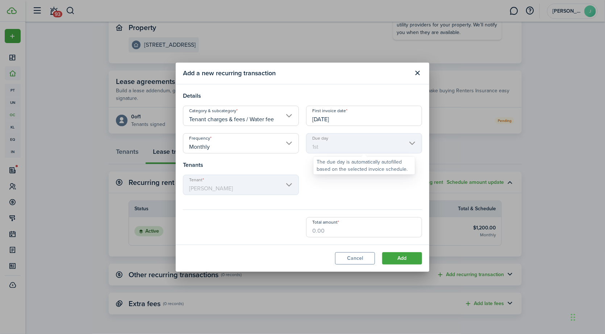
click at [412, 143] on mbsc-scroller "Due day 1st" at bounding box center [364, 143] width 116 height 20
click at [334, 240] on modal-body "Details Category & subcategory Tenant charges & fees / Water fee First invoice …" at bounding box center [302, 164] width 253 height 160
click at [333, 230] on input "Total amount" at bounding box center [364, 227] width 116 height 20
type input "$40.00"
click at [265, 214] on lease-edit-recurring-form "Frequency Monthly Due day 1st Tenants Tenant [PERSON_NAME] Zushi Total amount $…" at bounding box center [302, 185] width 239 height 104
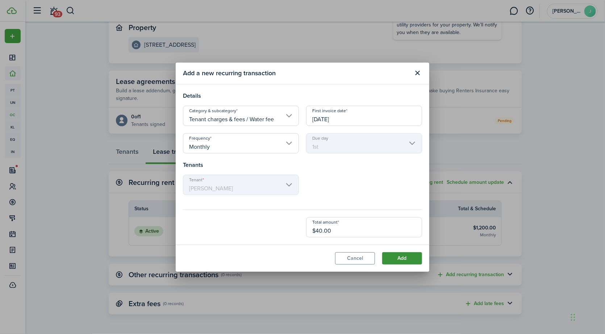
click at [409, 254] on button "Add" at bounding box center [402, 258] width 40 height 12
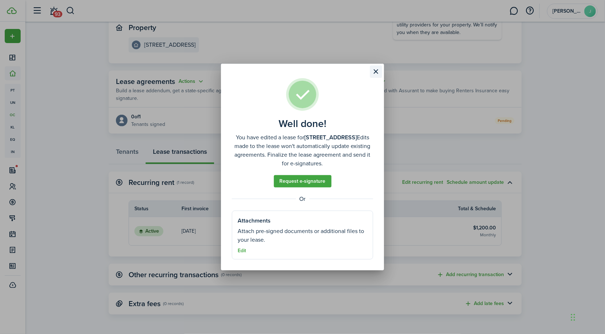
click at [376, 70] on button "Close modal" at bounding box center [376, 72] width 12 height 12
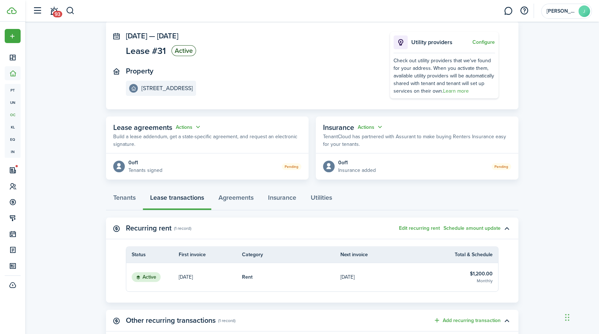
scroll to position [37, 0]
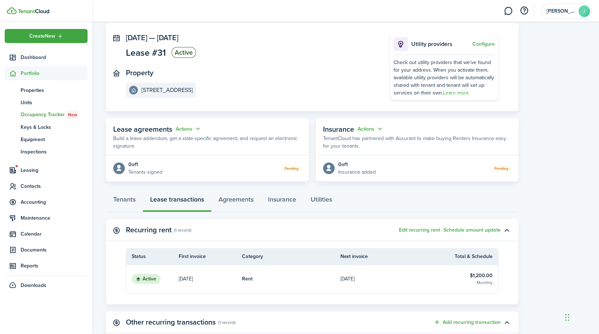
click at [41, 72] on span "Portfolio" at bounding box center [54, 74] width 67 height 8
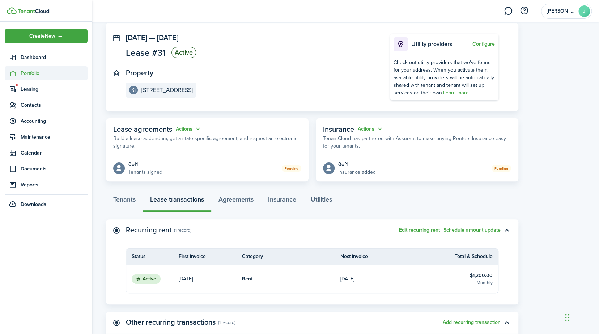
click at [43, 74] on span "Portfolio" at bounding box center [54, 74] width 67 height 8
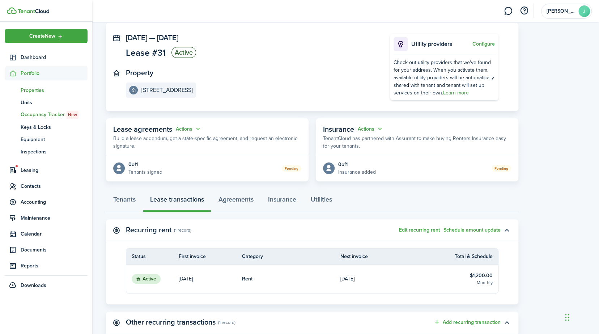
click at [41, 93] on span "Properties" at bounding box center [54, 91] width 67 height 8
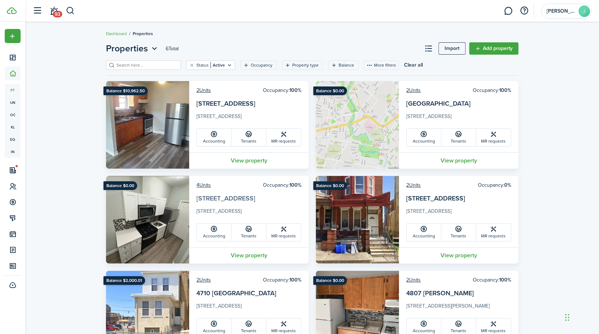
click at [207, 202] on link "[STREET_ADDRESS]" at bounding box center [226, 198] width 59 height 9
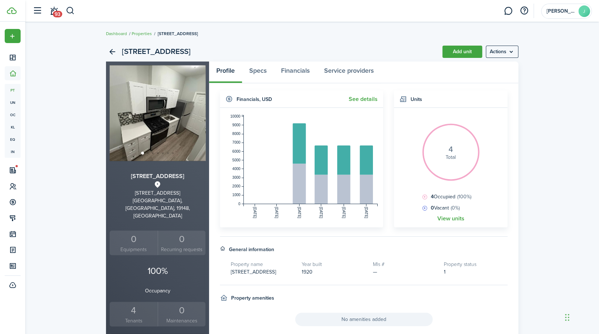
click at [128, 317] on small "Tenants" at bounding box center [133, 321] width 45 height 8
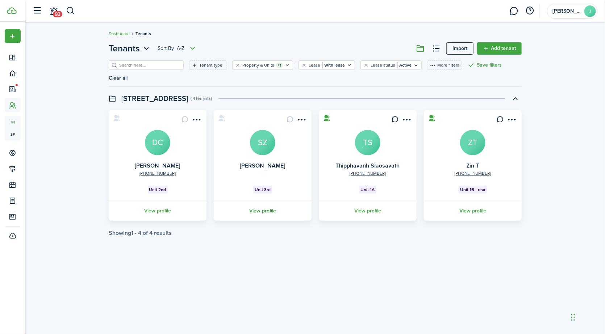
click at [260, 201] on link "View profile" at bounding box center [262, 211] width 100 height 20
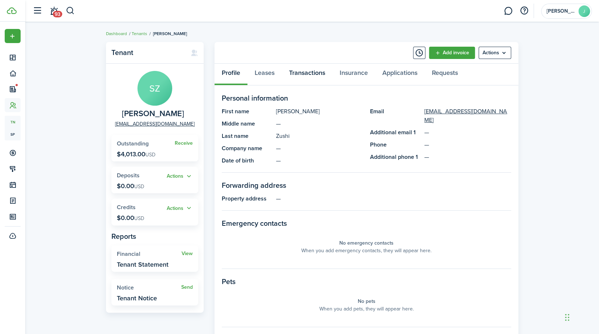
click at [309, 72] on link "Transactions" at bounding box center [307, 75] width 51 height 22
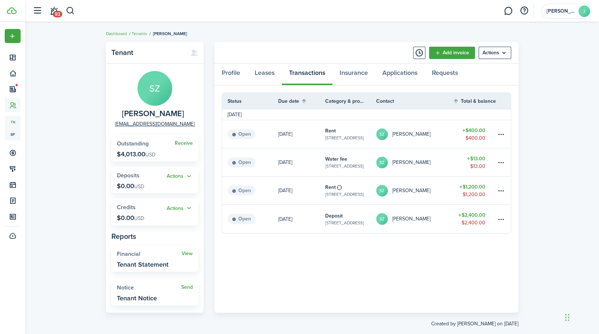
click at [183, 139] on widget-stats "Receive Outstanding $4,013.00 USD" at bounding box center [154, 148] width 87 height 26
click at [192, 140] on span "Receive" at bounding box center [184, 143] width 18 height 8
click at [181, 141] on link "Receive" at bounding box center [184, 143] width 18 height 6
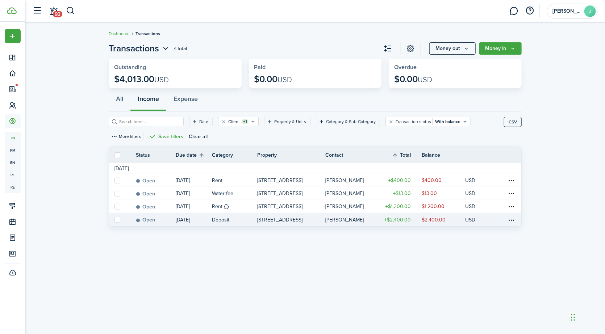
click at [118, 217] on label at bounding box center [117, 220] width 6 height 6
click at [114, 220] on input "checkbox" at bounding box center [114, 220] width 0 height 0
checkbox input "true"
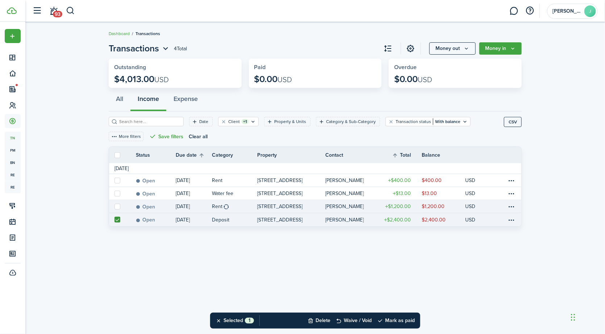
click at [116, 204] on label at bounding box center [117, 207] width 6 height 6
click at [114, 206] on input "checkbox" at bounding box center [114, 206] width 0 height 0
checkbox input "true"
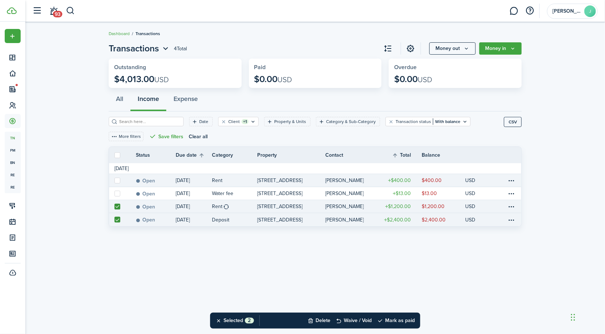
click at [115, 178] on label at bounding box center [117, 181] width 6 height 6
click at [114, 180] on input "checkbox" at bounding box center [114, 180] width 0 height 0
checkbox input "true"
click at [403, 319] on button "Mark as paid" at bounding box center [396, 321] width 38 height 16
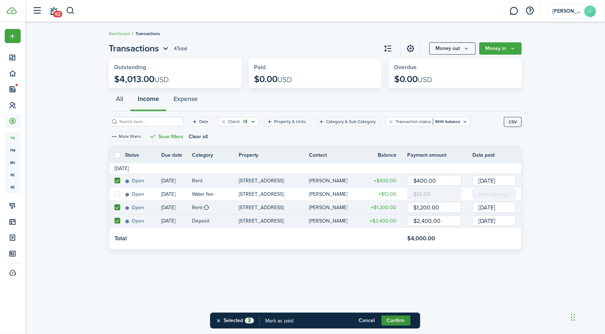
click at [398, 317] on button "Confirm" at bounding box center [395, 321] width 29 height 10
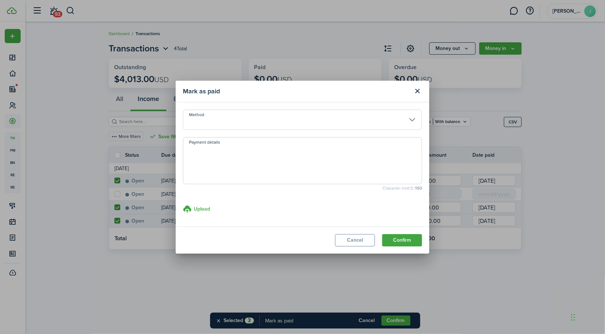
click at [230, 115] on input "Method" at bounding box center [302, 120] width 239 height 20
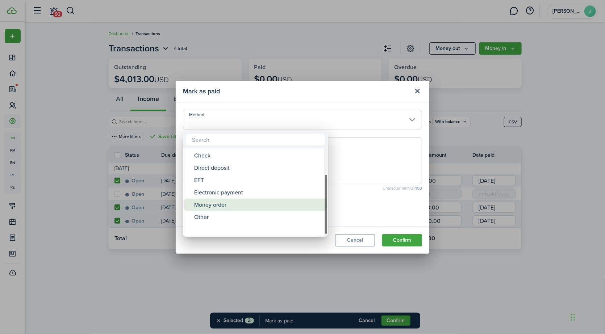
drag, startPoint x: 326, startPoint y: 163, endPoint x: 323, endPoint y: 208, distance: 45.3
click at [323, 208] on mbsc-scrollview-base "ACH Card Cash Cashier's check Check Direct deposit EFT Electronic payment Money…" at bounding box center [255, 192] width 145 height 87
click at [219, 203] on div "Electronic payment" at bounding box center [258, 205] width 128 height 12
type input "Electronic payment"
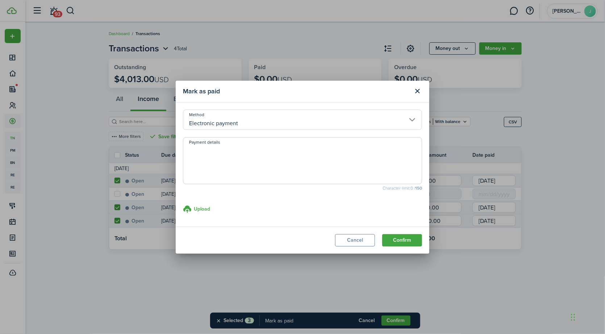
drag, startPoint x: 210, startPoint y: 162, endPoint x: 210, endPoint y: 157, distance: 4.4
click at [210, 161] on textarea "Payment details" at bounding box center [302, 163] width 238 height 35
click at [203, 160] on textarea "RC-0046 paid Security deposit" at bounding box center [302, 163] width 238 height 35
click at [202, 160] on textarea "RC-0046 paid Security deposit" at bounding box center [302, 163] width 238 height 35
click at [268, 156] on textarea "RC-0046 paid two Security deposit" at bounding box center [302, 163] width 238 height 35
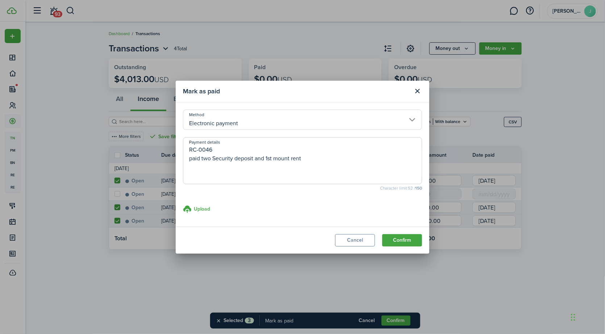
drag, startPoint x: 283, startPoint y: 158, endPoint x: 290, endPoint y: 180, distance: 23.1
click at [283, 159] on textarea "RC-0046 paid two Security deposit and 1st mount rent" at bounding box center [302, 163] width 238 height 35
click at [285, 158] on textarea "RC-0046 paid two Security deposit and 1st mont rent" at bounding box center [302, 163] width 238 height 35
drag, startPoint x: 286, startPoint y: 160, endPoint x: 289, endPoint y: 168, distance: 8.1
click at [286, 160] on textarea "RC-0046 paid two Security deposit and 1st mont rent" at bounding box center [302, 163] width 238 height 35
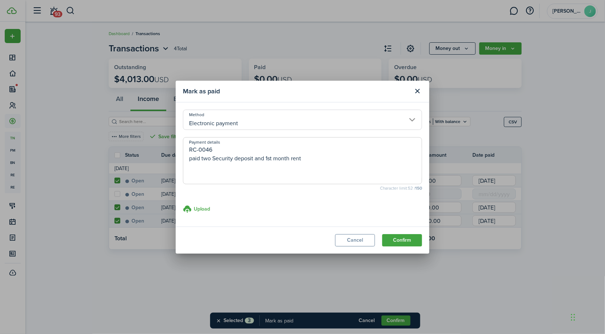
drag, startPoint x: 183, startPoint y: 161, endPoint x: 336, endPoint y: 158, distance: 153.2
click at [336, 158] on textarea "RC-0046 paid two Security deposit and 1st month rent" at bounding box center [302, 163] width 238 height 35
click at [197, 165] on textarea "RC-0046 paid two Security deposit and 1st month rent" at bounding box center [302, 163] width 238 height 35
click at [190, 160] on textarea "RC-0046 paid two Security deposit and 1st month rent" at bounding box center [302, 163] width 238 height 35
type textarea "RC-0046 She paid two Security deposit and 1st month rent"
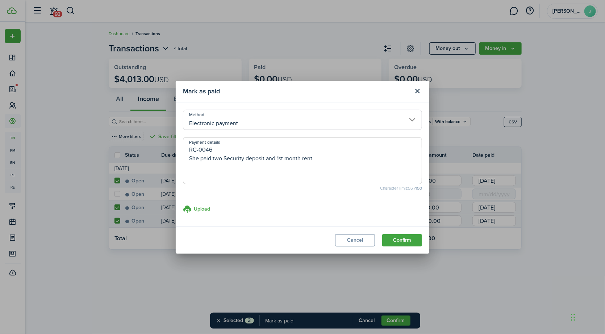
click at [337, 152] on textarea "RC-0046 She paid two Security deposit and 1st month rent" at bounding box center [302, 163] width 238 height 35
click at [404, 240] on button "Confirm" at bounding box center [402, 240] width 40 height 12
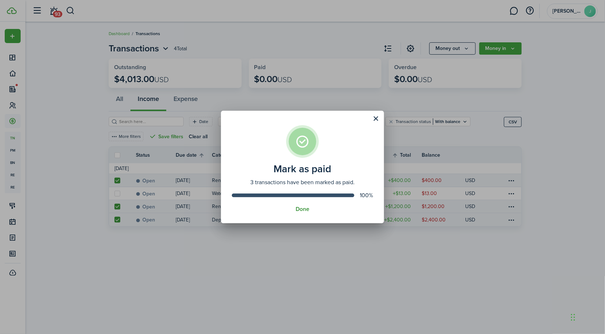
click at [296, 210] on button "Done" at bounding box center [302, 209] width 14 height 7
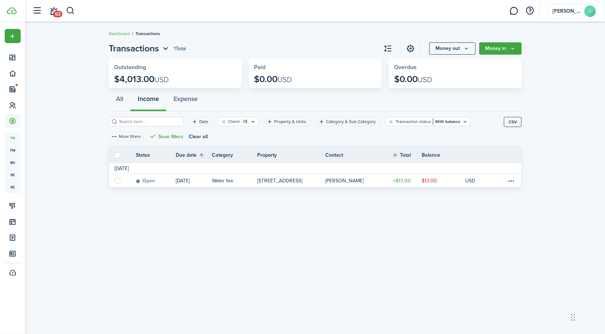
click at [403, 239] on div "Transactions 1 Total Money out Money in Outstanding $4,013.00 USD Paid $0.00 US…" at bounding box center [314, 177] width 579 height 279
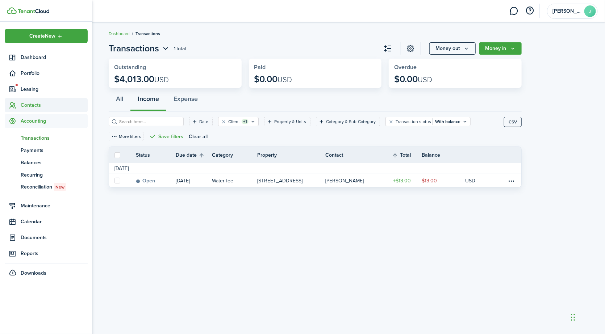
click at [39, 106] on span "Contacts" at bounding box center [54, 105] width 67 height 8
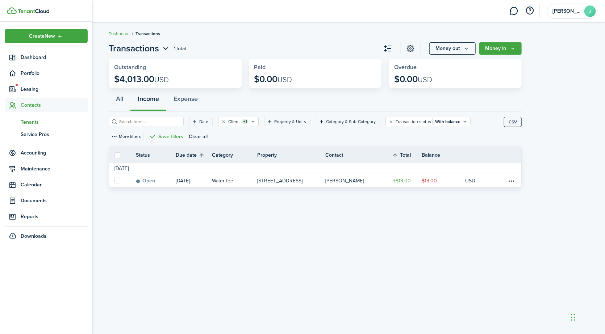
click at [38, 123] on span "Tenants" at bounding box center [54, 122] width 67 height 8
